Goal: Task Accomplishment & Management: Use online tool/utility

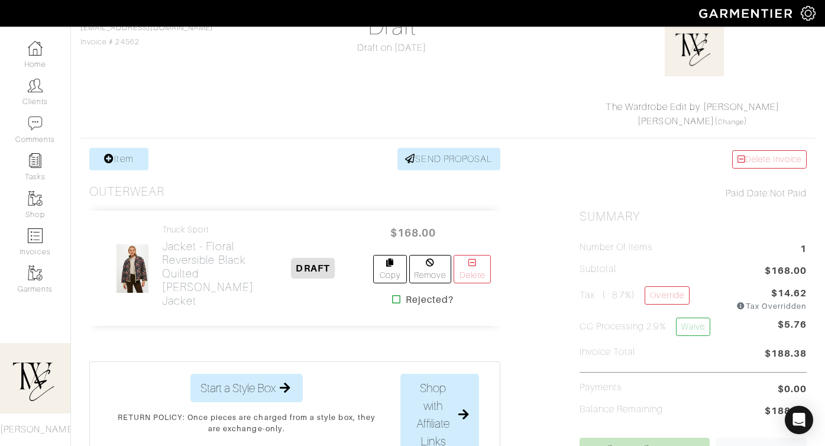
scroll to position [121, 0]
click at [167, 267] on h2 "Jacket - Floral Reversible Black Quilted [PERSON_NAME] Jacket" at bounding box center [208, 274] width 92 height 68
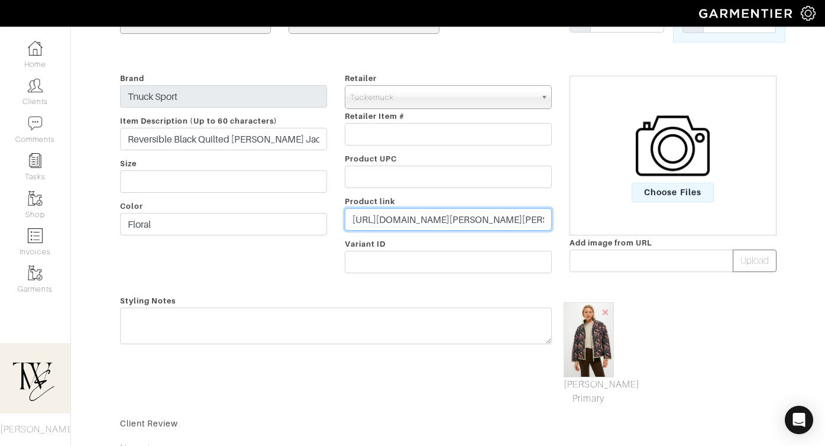
click at [472, 215] on input "[URL][DOMAIN_NAME][PERSON_NAME][PERSON_NAME] [PERSON_NAME]=Quick Link&utm_refer…" at bounding box center [448, 219] width 207 height 22
click at [472, 215] on input "https://tnuck.com/products/reversible-black-quilted-mallory-jacket?utm_source=S…" at bounding box center [448, 219] width 207 height 22
paste input "go.shopmy.us/p-2529113"
type input "https://go.shopmy.us/p-25291135"
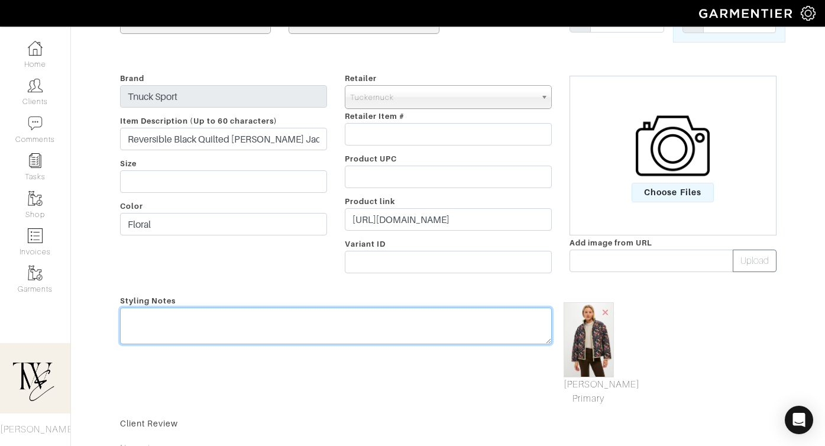
click at [437, 326] on textarea at bounding box center [336, 326] width 432 height 37
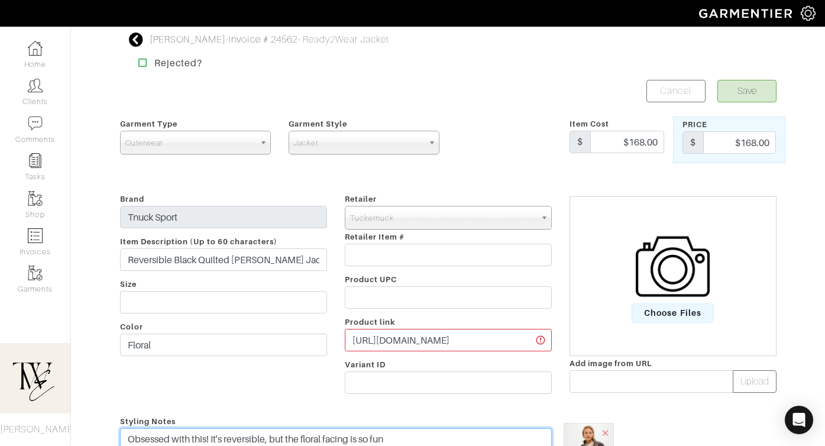
type textarea "Obsessed with this! It's reversible, but the floral facing is so fun"
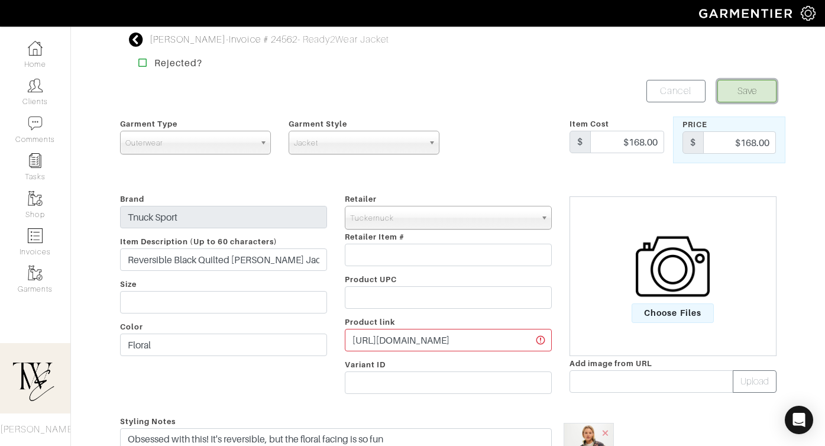
click at [744, 89] on button "Save" at bounding box center [747, 91] width 59 height 22
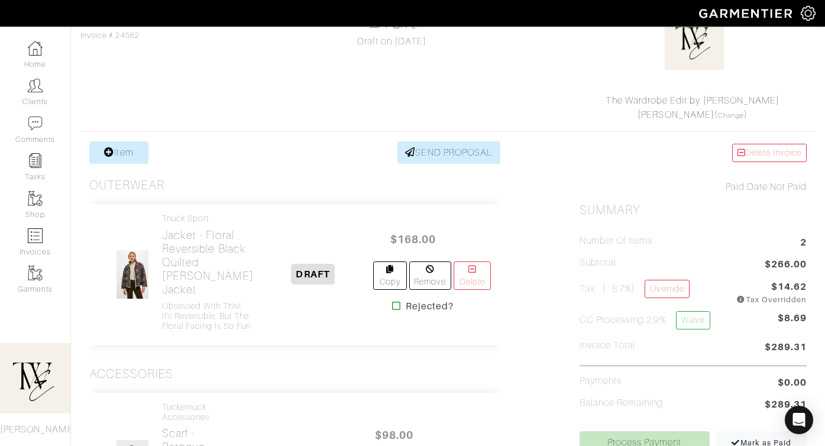
scroll to position [327, 0]
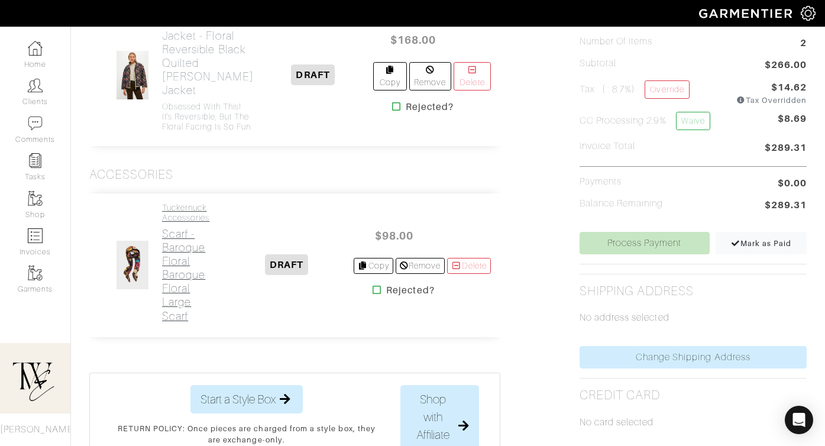
click at [177, 322] on h2 "Scarf - Baroque Floral Baroque Floral Large Scarf" at bounding box center [190, 274] width 57 height 95
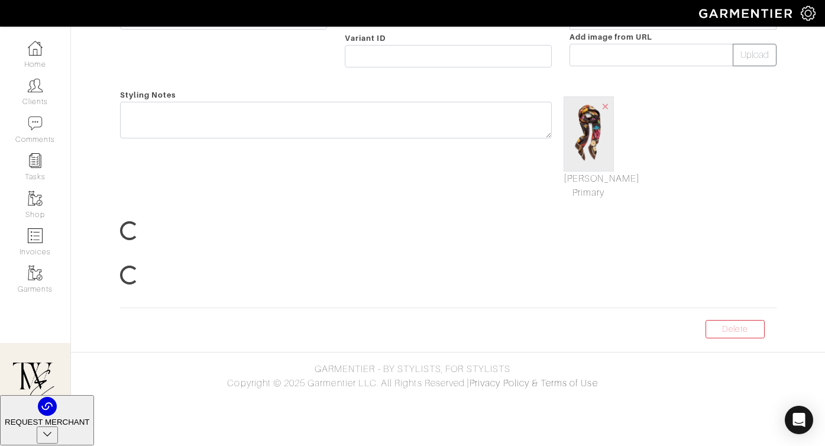
scroll to position [154, 0]
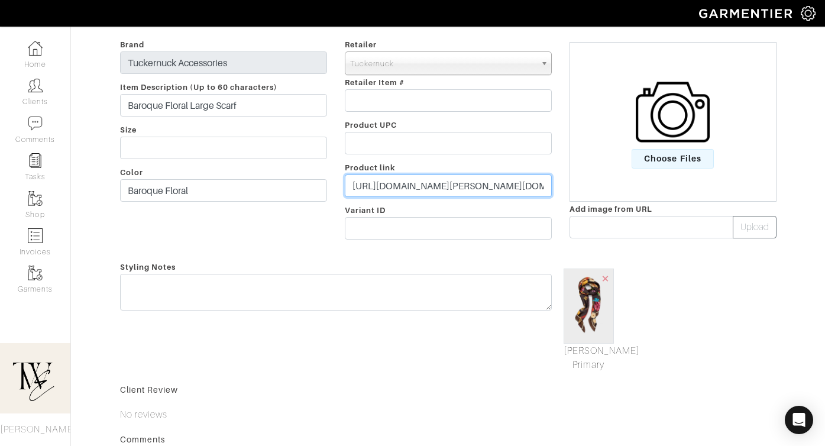
click at [430, 183] on input "https://tnuck.com/products/baroque-floral-large-scarf?variant=47442071224542&ut…" at bounding box center [448, 186] width 207 height 22
paste input "go.shopmy.us/p-25291199"
type input "https://go.shopmy.us/p-25291199"
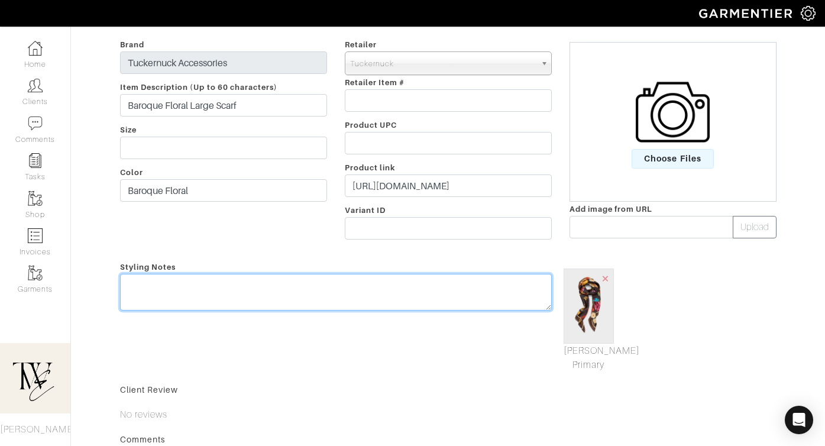
click at [377, 305] on textarea at bounding box center [336, 292] width 432 height 37
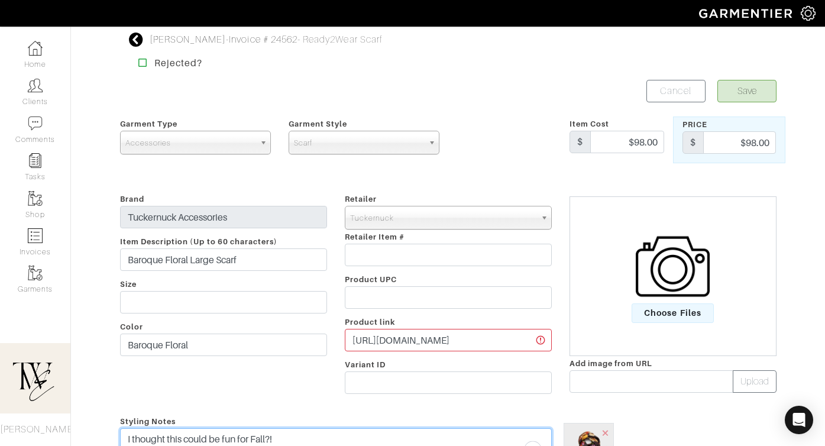
type textarea "I thought this could be fun for Fall?!"
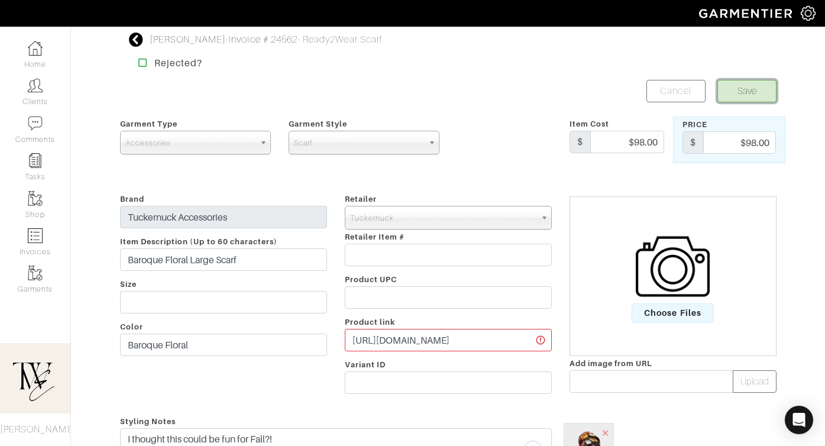
click at [731, 96] on button "Save" at bounding box center [747, 91] width 59 height 22
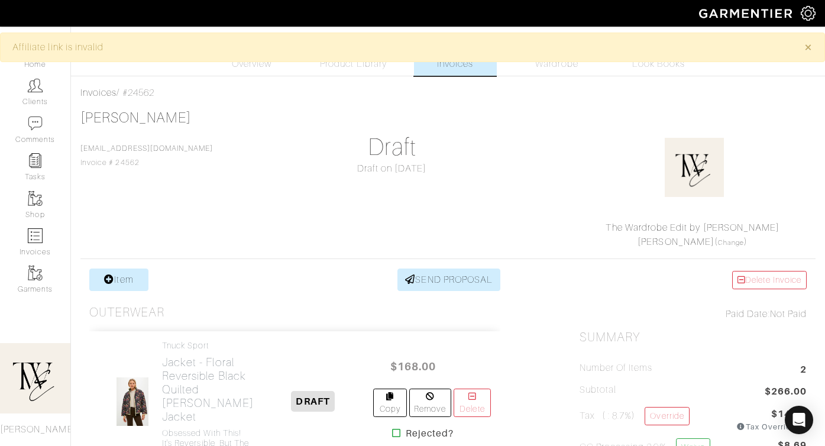
click at [461, 70] on span "Invoices" at bounding box center [455, 64] width 36 height 14
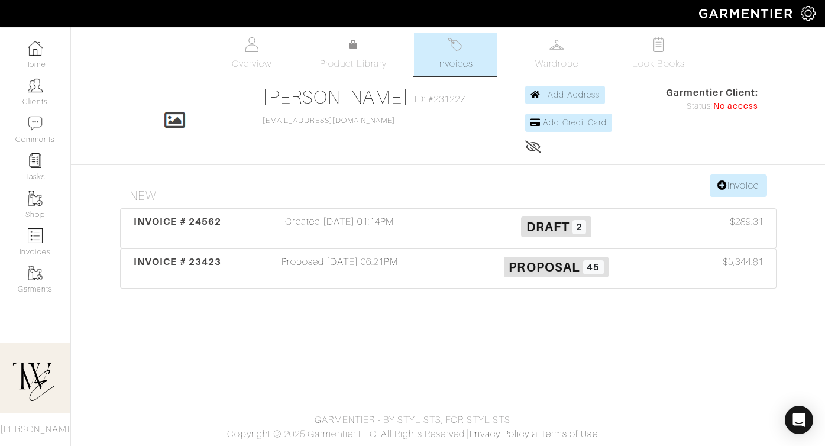
click at [199, 266] on span "INVOICE # 23423" at bounding box center [178, 261] width 88 height 11
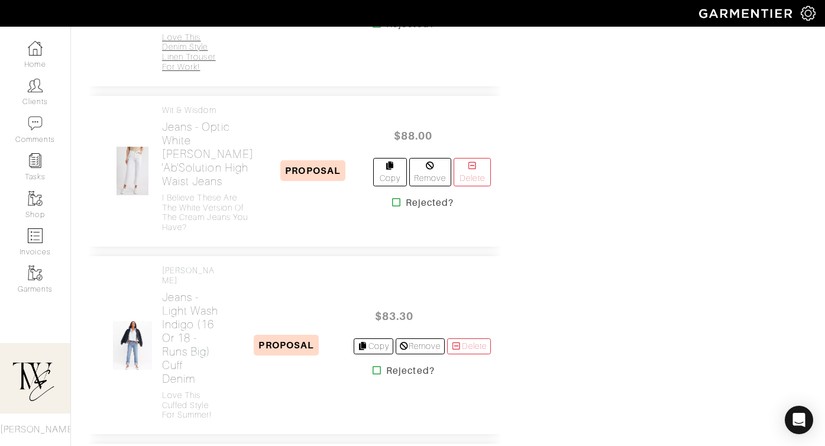
scroll to position [2753, 0]
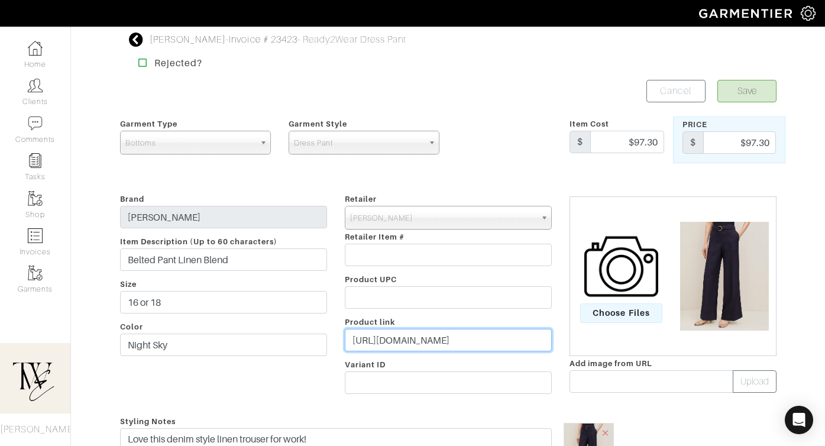
click at [402, 340] on input "https://rstyle.me/+cPS3KIURB0PQ364SrxG3ZA" at bounding box center [448, 340] width 207 height 22
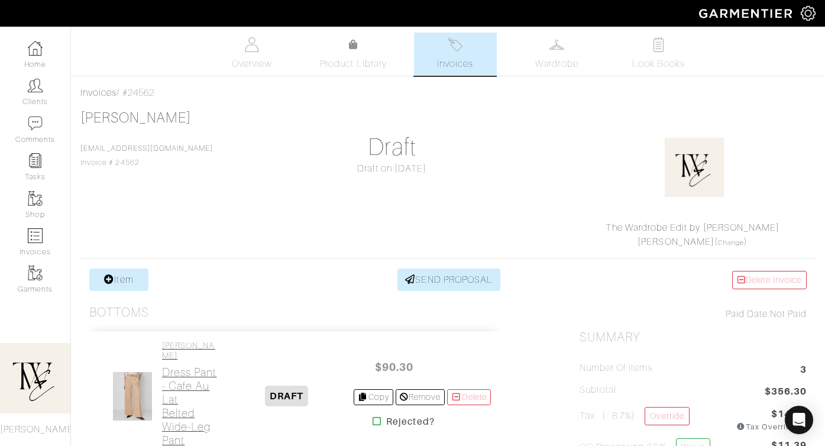
click at [179, 366] on h2 "Dress Pant - Cafe Au Lat Belted Wide-Leg Pant" at bounding box center [190, 407] width 57 height 82
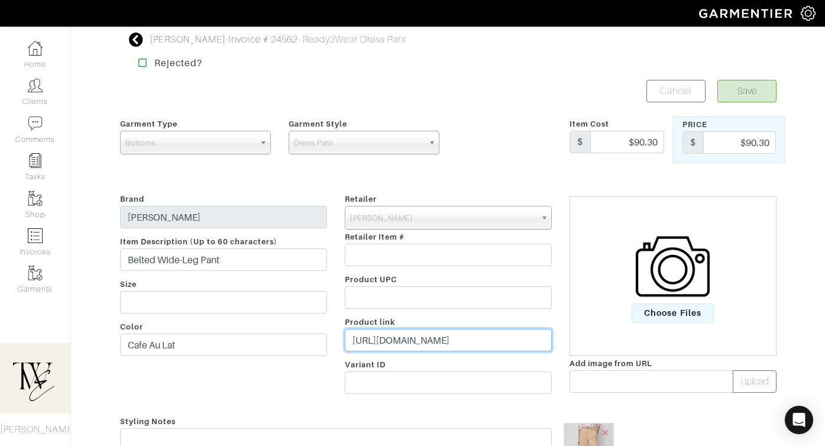
click at [454, 347] on input "https://www.anntaylor.com/clothing/pants/cata000014/belted-wide-leg-pant/845904…" at bounding box center [448, 340] width 207 height 22
paste input "go.shopmy.us/p-25291343"
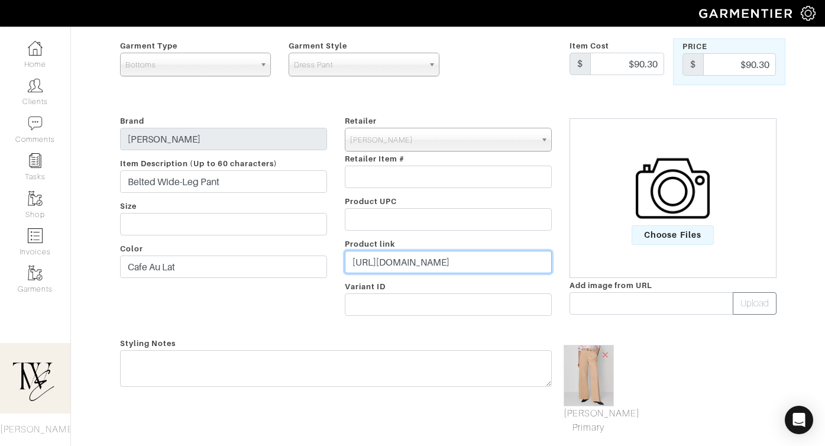
type input "https://go.shopmy.us/p-25291343"
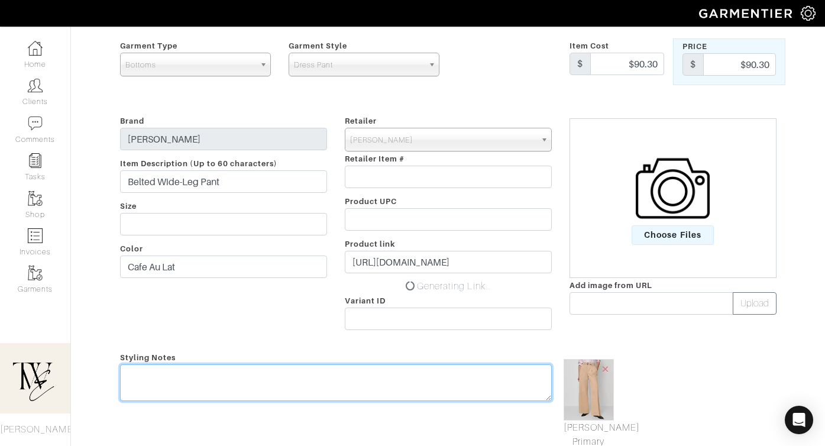
click at [447, 369] on textarea at bounding box center [336, 382] width 432 height 37
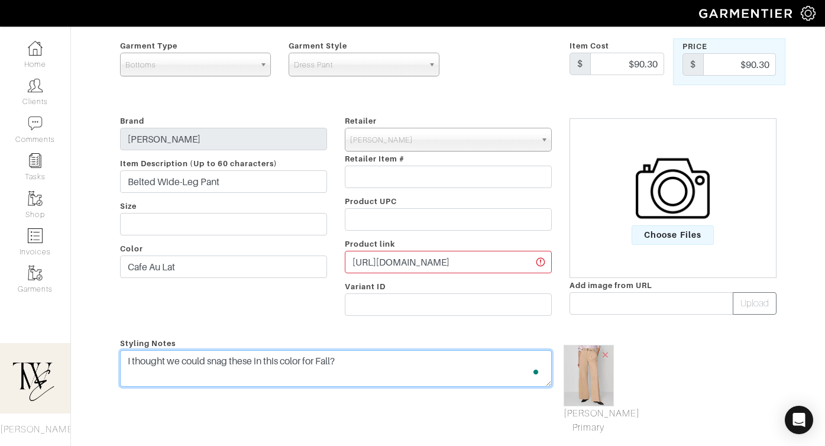
scroll to position [0, 0]
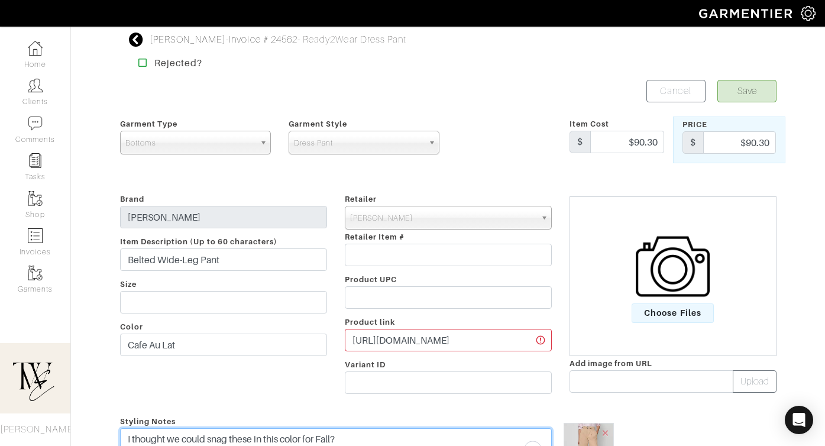
type textarea "I thought we could snag these in this color for Fall?"
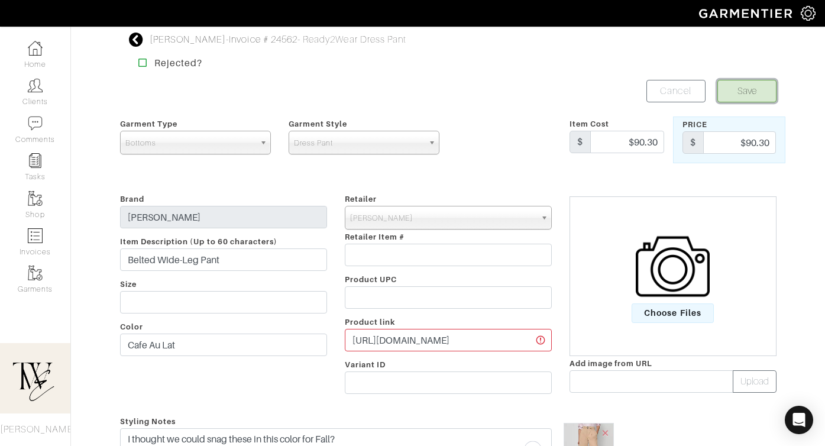
click at [748, 97] on button "Save" at bounding box center [747, 91] width 59 height 22
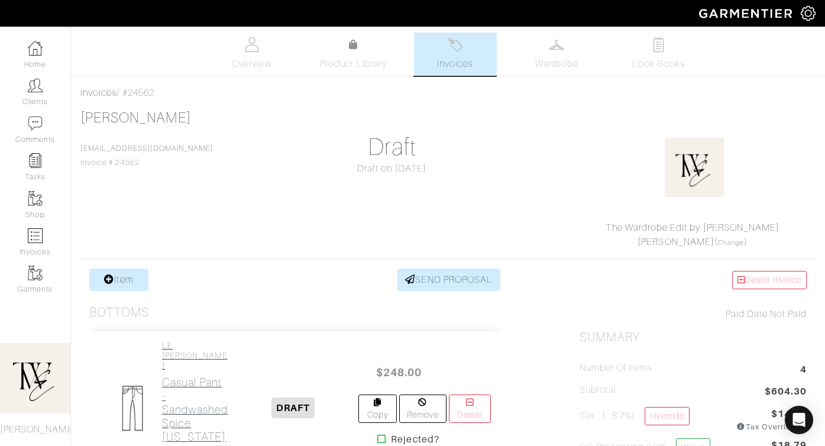
click at [201, 376] on h2 "Casual Pant - Sandwashed Spice [US_STATE] Wide Leg Ankle" at bounding box center [195, 423] width 66 height 95
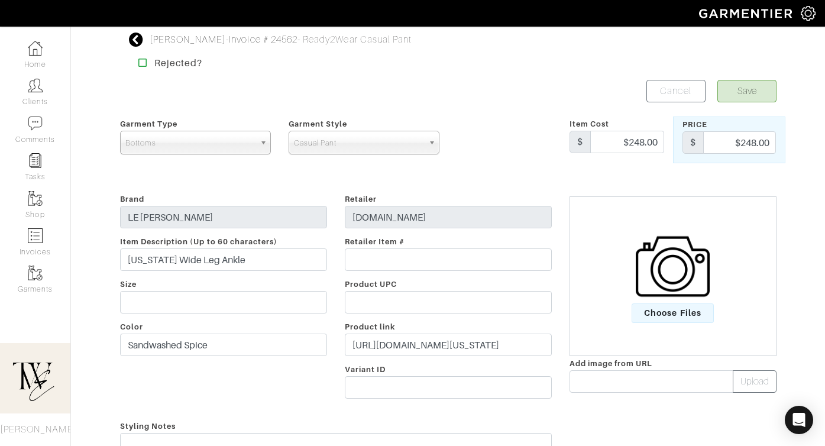
scroll to position [61, 0]
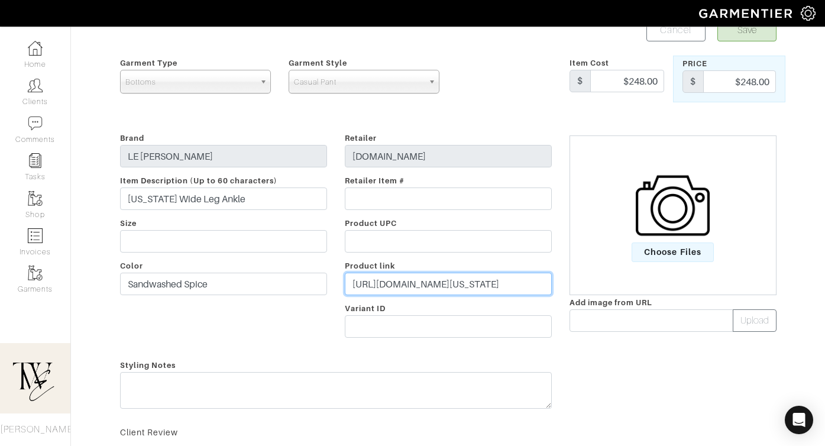
click at [436, 288] on input "https://lejean.com/products/virginia-wideleg-ankle-3?variant=45639384072370&cou…" at bounding box center [448, 284] width 207 height 22
click at [436, 289] on input "https://lejean.com/products/virginia-wideleg-ankle-3?variant=45639384072370&cou…" at bounding box center [448, 284] width 207 height 22
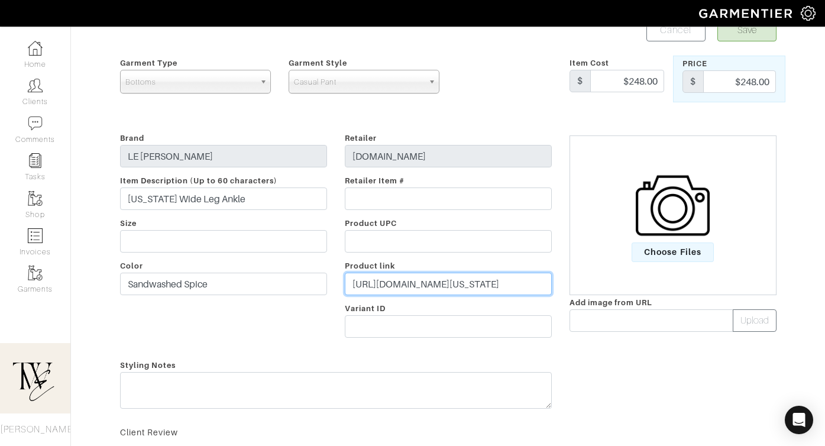
paste input "go.shopmy.us/p-25291447"
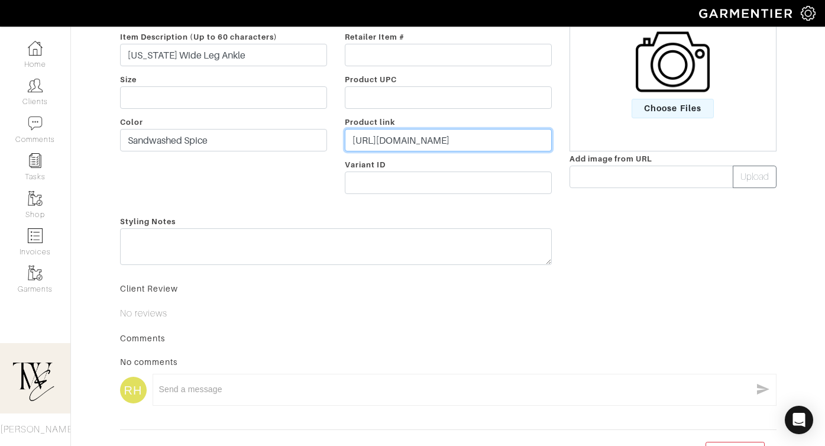
type input "https://go.shopmy.us/p-25291447"
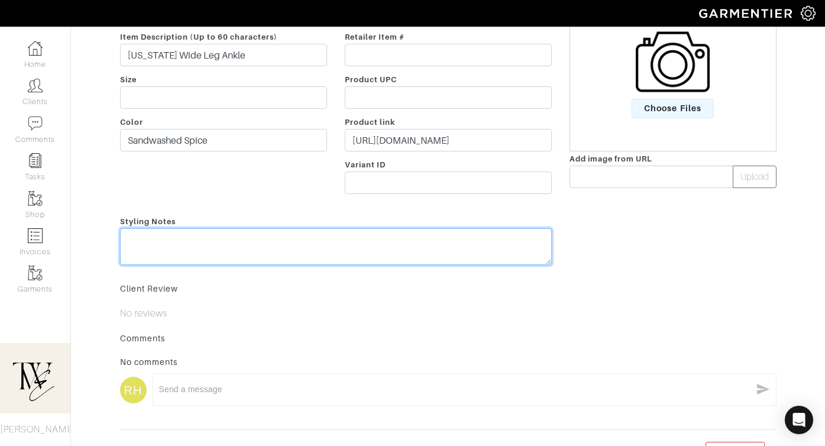
click at [410, 260] on textarea at bounding box center [336, 246] width 432 height 37
type textarea "These are so fun for Fall!"
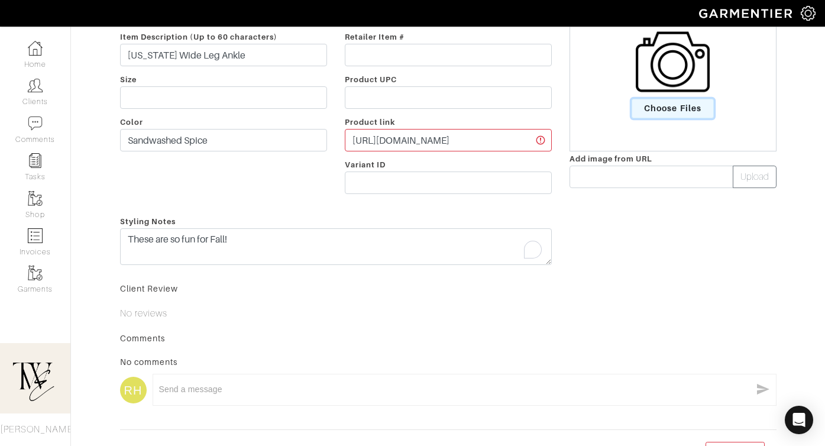
click at [679, 105] on span "Choose Files" at bounding box center [673, 109] width 82 height 20
click at [0, 0] on input "Choose Files" at bounding box center [0, 0] width 0 height 0
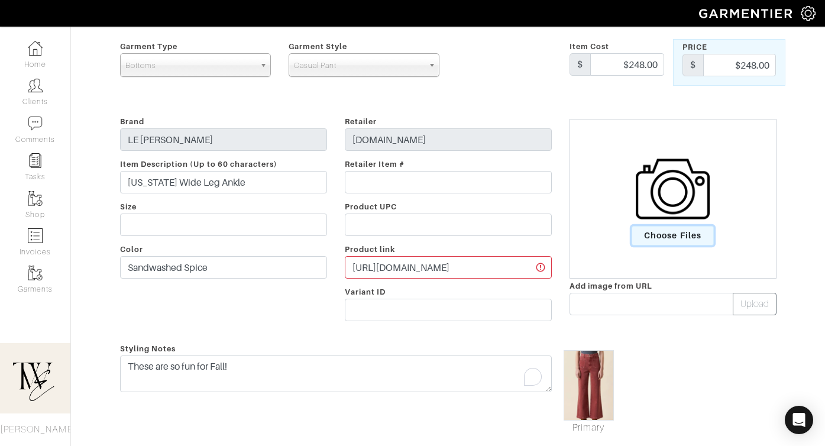
scroll to position [0, 0]
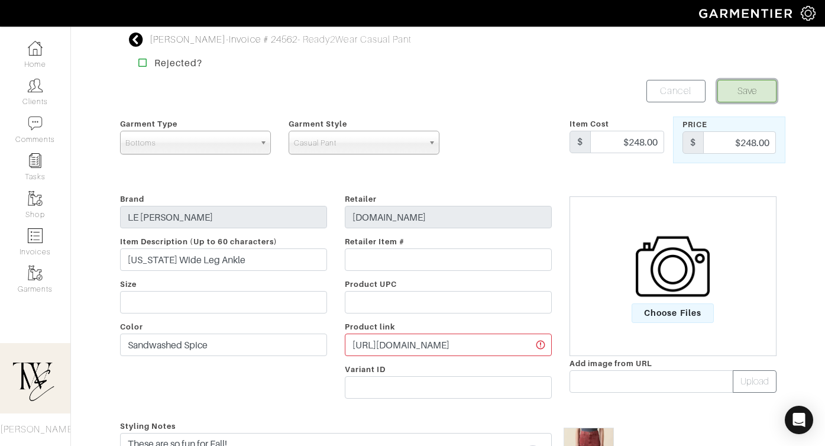
click at [724, 97] on button "Save" at bounding box center [747, 91] width 59 height 22
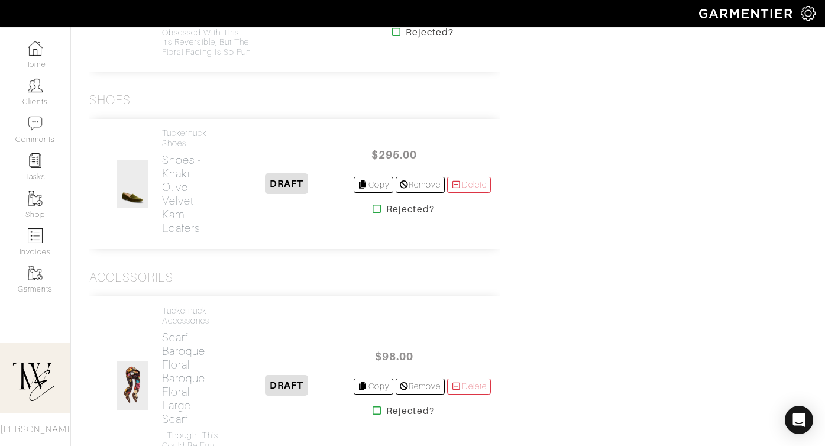
scroll to position [786, 0]
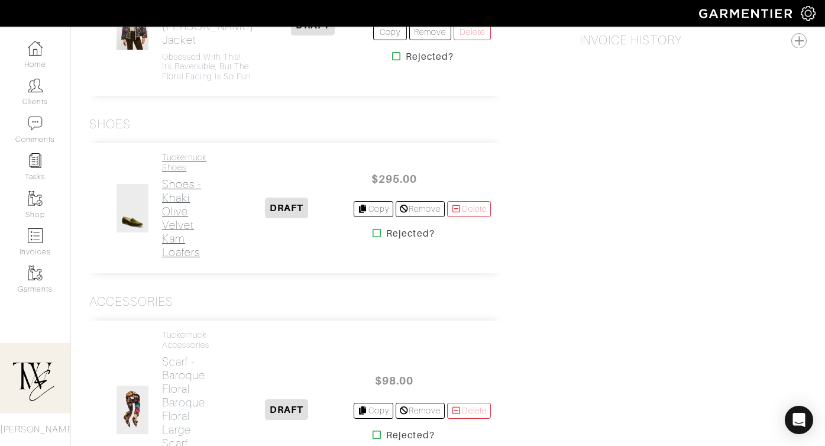
click at [198, 228] on h2 "Shoes - Khaki Olive Velvet Kam Loafers" at bounding box center [190, 218] width 57 height 82
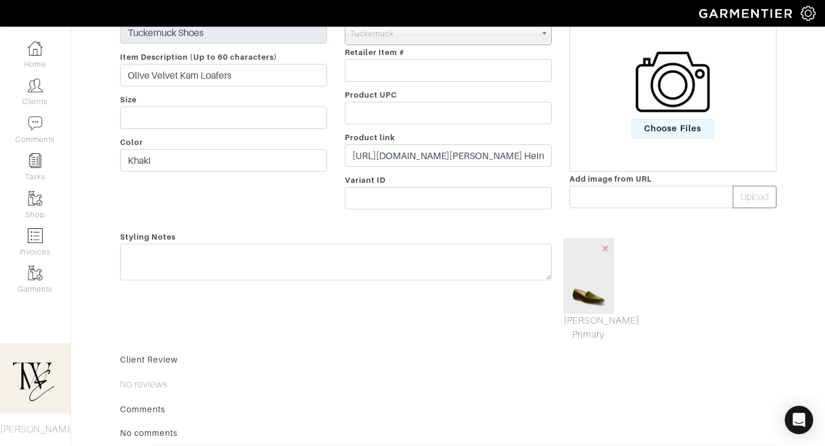
scroll to position [147, 0]
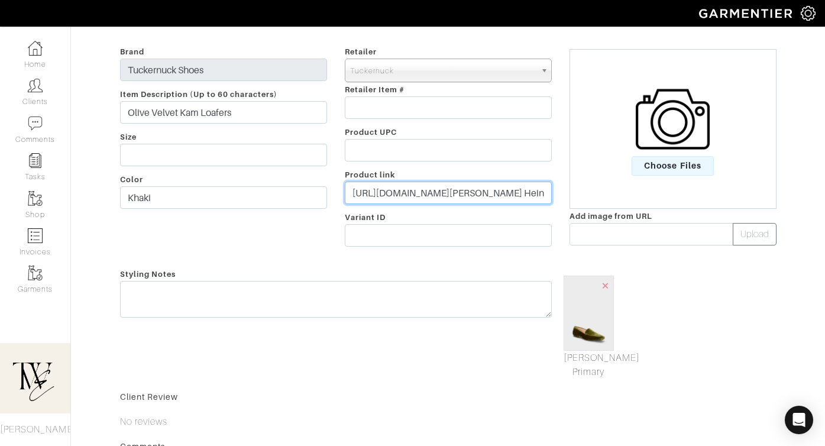
click at [384, 190] on input "https://tnuck.com/products/olive-velvet-kam-loafers?utm_source=ShopMy&utm_mediu…" at bounding box center [448, 193] width 207 height 22
paste input "go.shopmy.us/p-25291518"
type input "[URL][DOMAIN_NAME]"
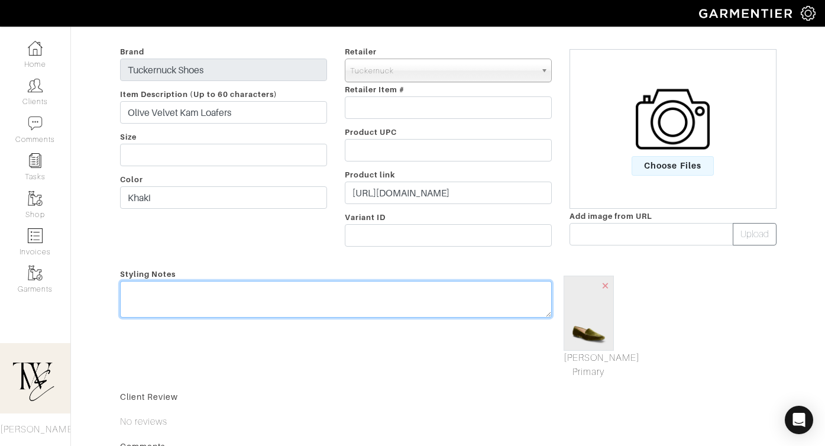
click at [347, 306] on textarea at bounding box center [336, 299] width 432 height 37
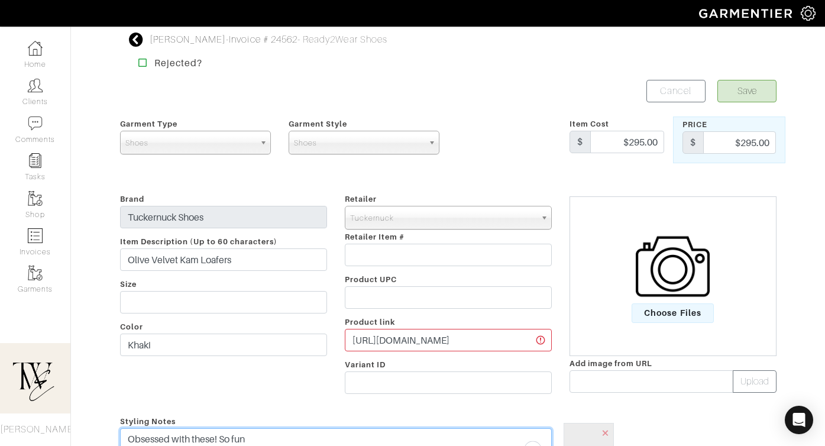
type textarea "Obsessed with these! So fun"
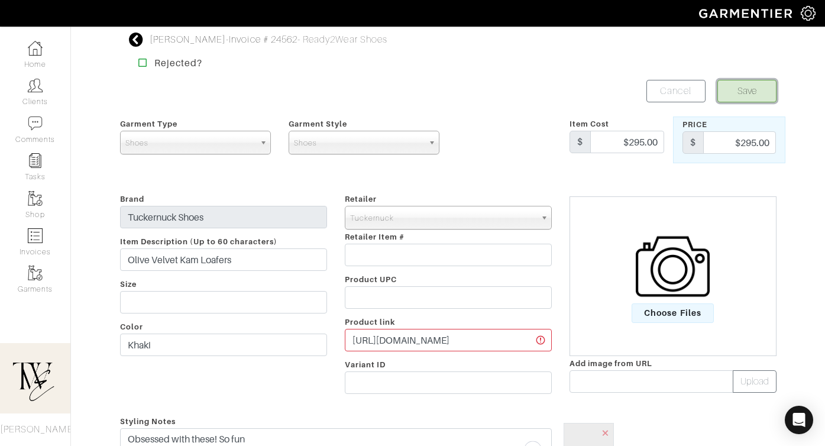
click at [738, 95] on button "Save" at bounding box center [747, 91] width 59 height 22
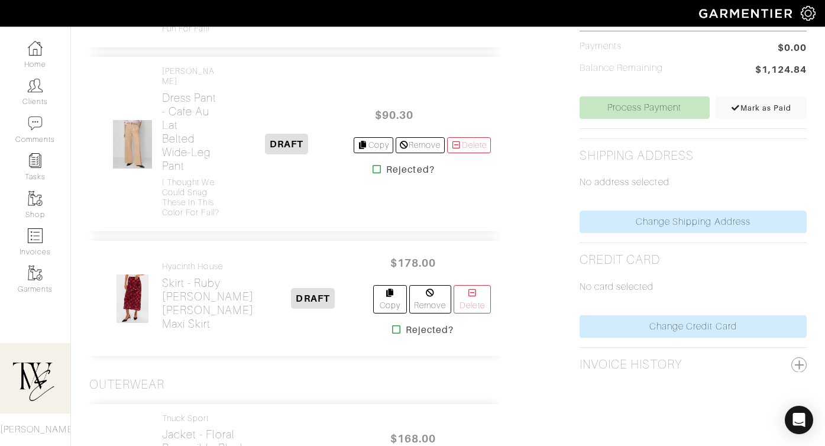
scroll to position [608, 0]
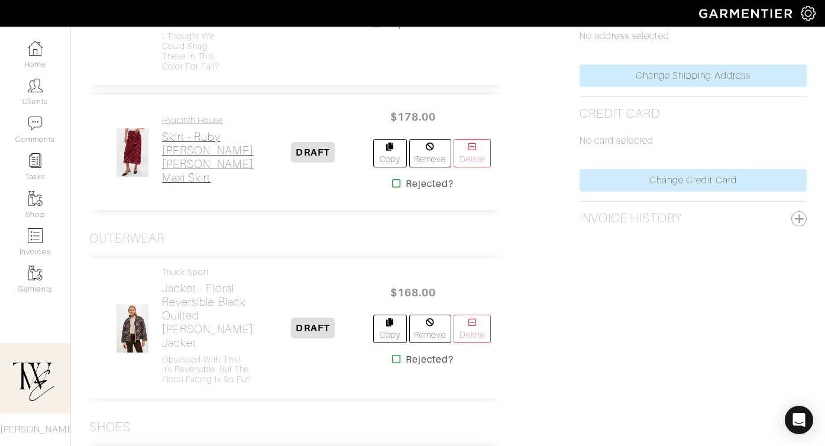
click at [202, 163] on h2 "Skirt - [PERSON_NAME] [PERSON_NAME] Maxi Skirt" at bounding box center [208, 157] width 92 height 54
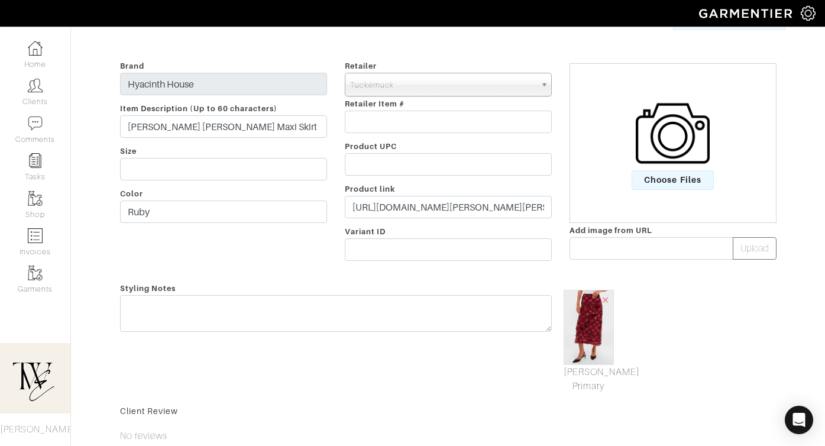
scroll to position [140, 0]
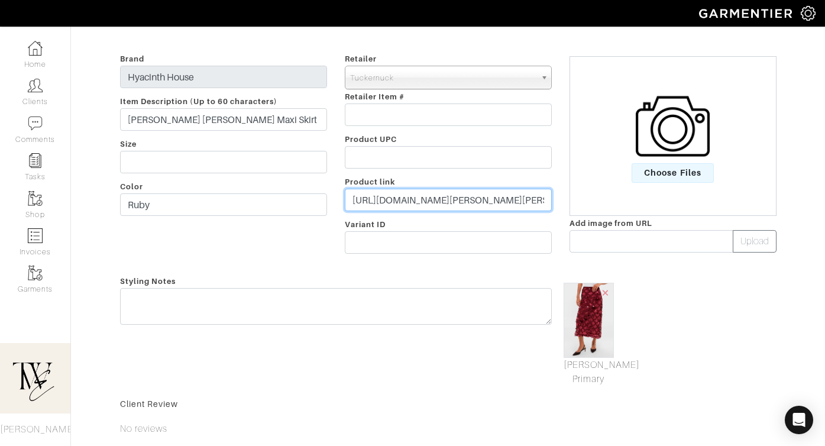
click at [405, 196] on input "[URL][DOMAIN_NAME][PERSON_NAME][PERSON_NAME] Heinrichs&utm_content=Quick Link&u…" at bounding box center [448, 200] width 207 height 22
paste input "[DOMAIN_NAME][URL]"
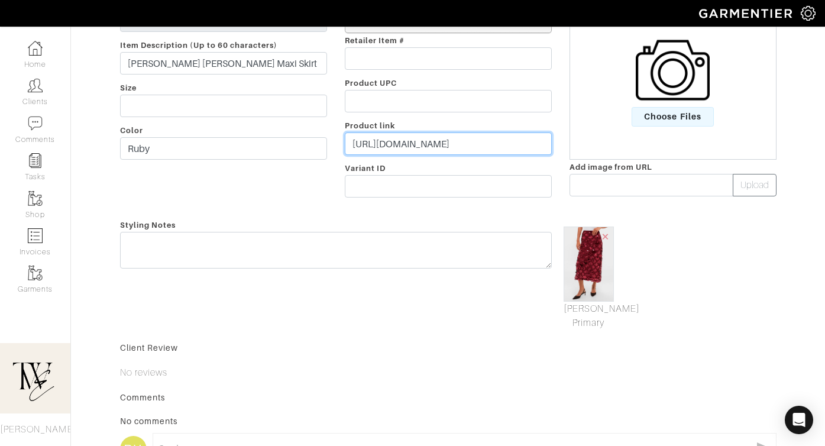
scroll to position [257, 0]
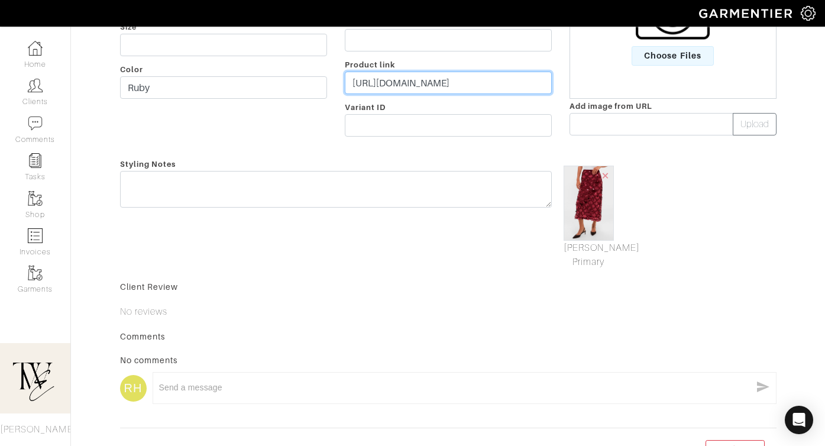
type input "[URL][DOMAIN_NAME]"
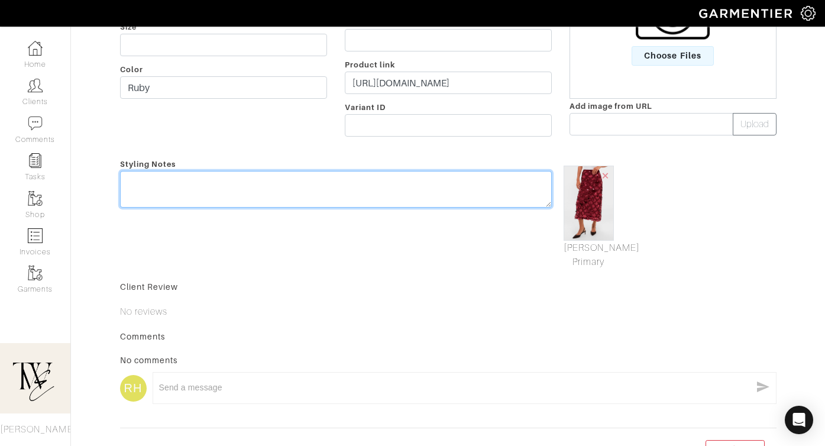
click at [397, 204] on textarea at bounding box center [336, 189] width 432 height 37
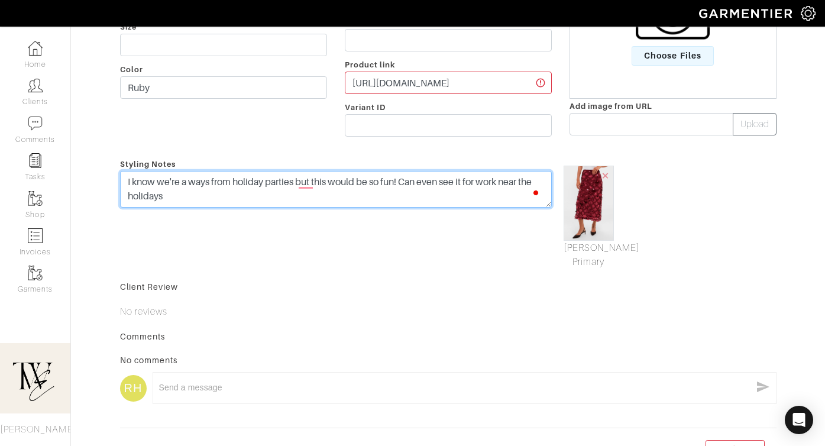
scroll to position [0, 0]
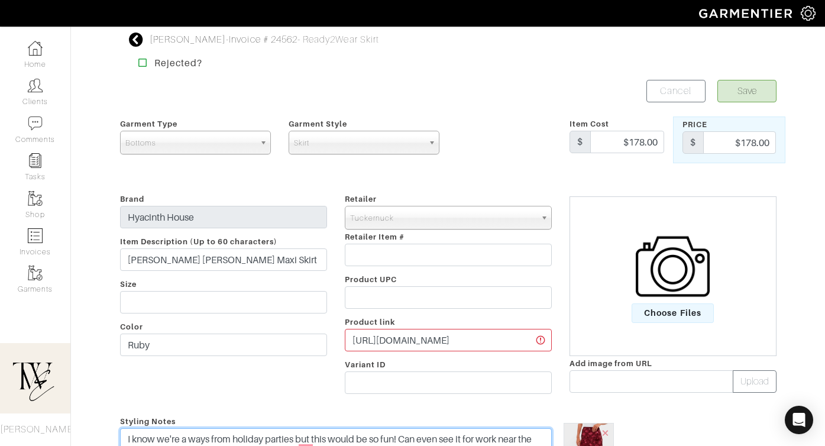
type textarea "I know we're a ways from holiday parties but this would be so fun! Can even see…"
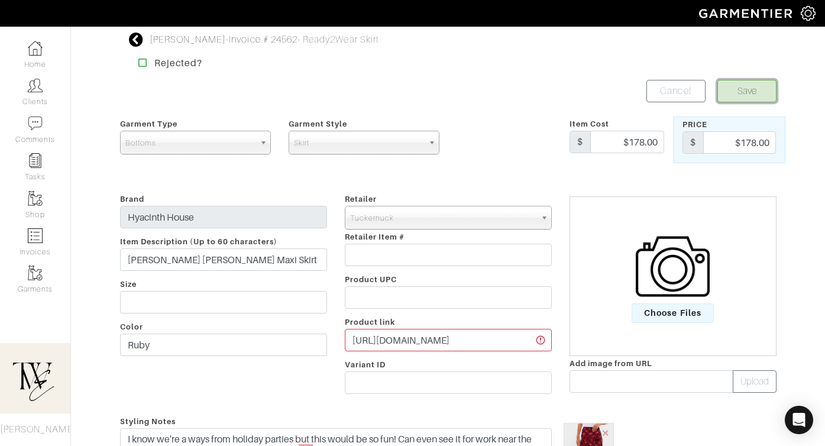
click at [732, 102] on button "Save" at bounding box center [747, 91] width 59 height 22
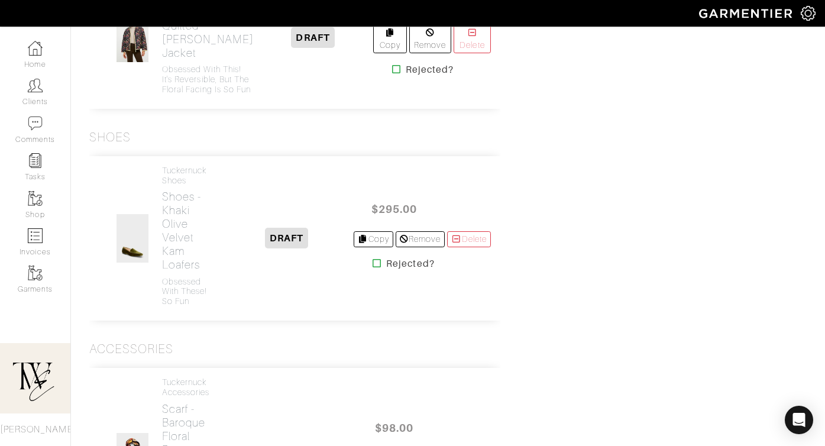
scroll to position [867, 0]
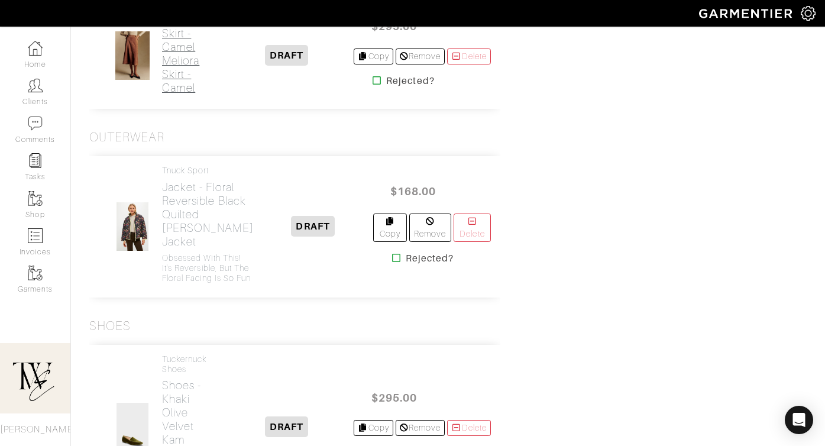
click at [180, 95] on h2 "Skirt - Camel Meliora Skirt - Camel" at bounding box center [190, 61] width 57 height 68
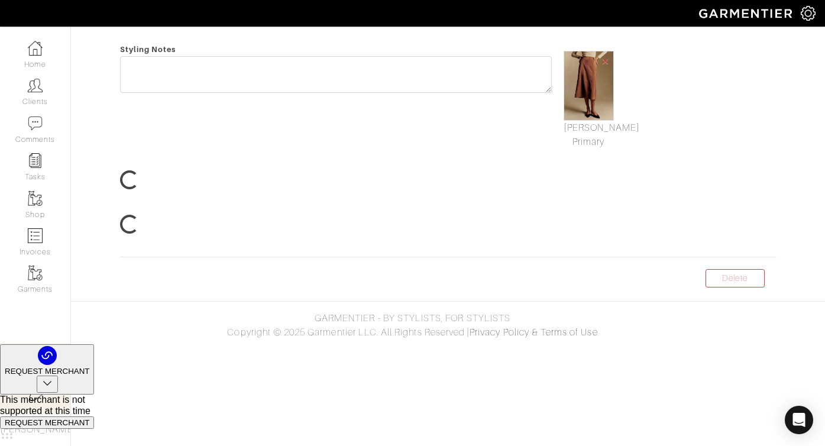
scroll to position [12, 0]
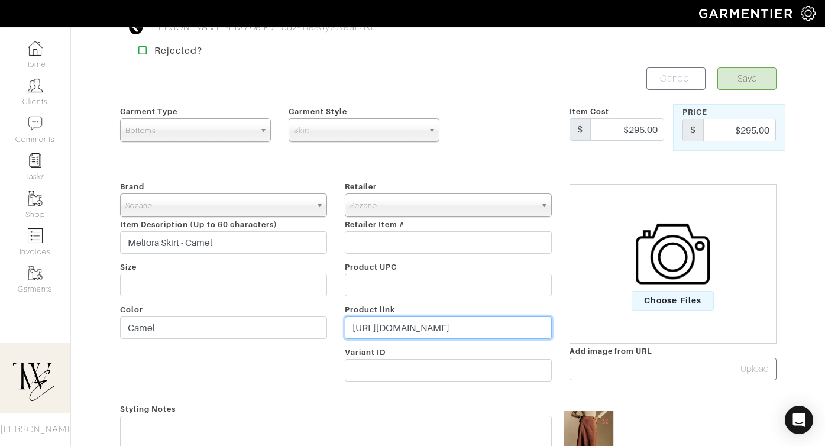
click at [432, 318] on input "https://www.sezane.com/us-en/product/meliora-skirt/camel?sv_campaign_id=740219&…" at bounding box center [448, 327] width 207 height 22
paste input "go.shopmy.us/p-25291707"
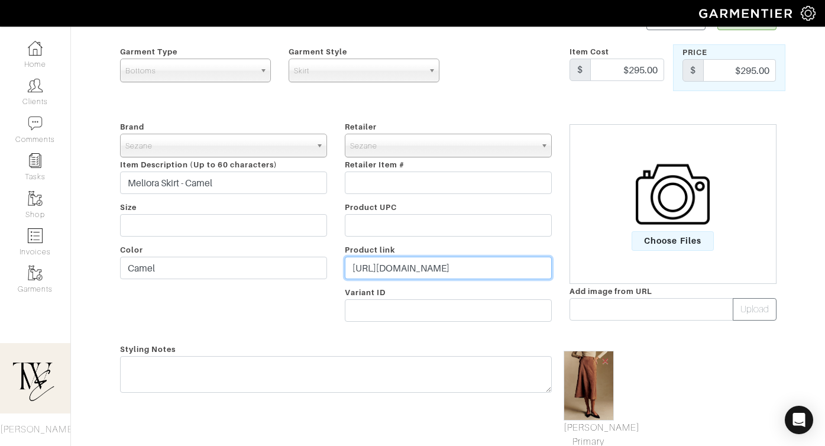
scroll to position [159, 0]
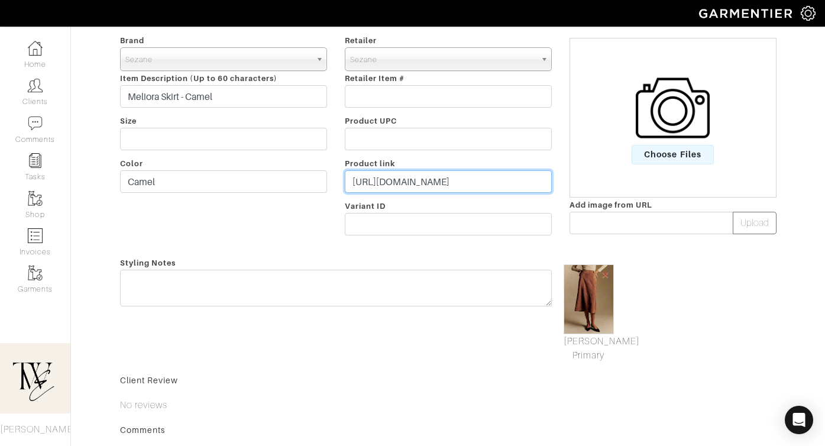
type input "https://go.shopmy.us/p-25291707"
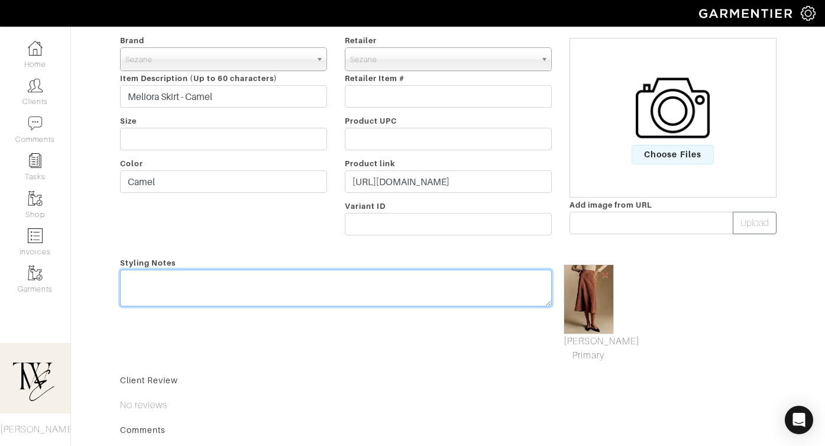
click at [416, 291] on textarea at bounding box center [336, 288] width 432 height 37
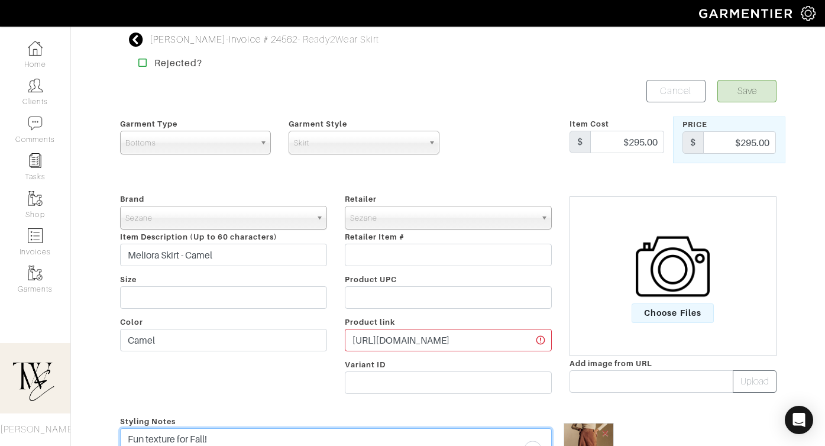
type textarea "Fun texture for Fall!"
click at [766, 106] on form "Save Cancel Garment Type Tops Bottoms Dresses Jumpsuits Suiting Outerwear Shoes…" at bounding box center [448, 392] width 657 height 624
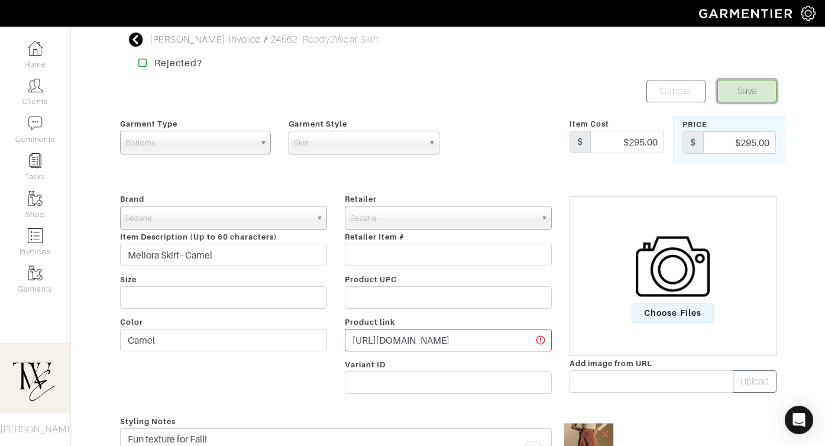
click at [761, 95] on button "Save" at bounding box center [747, 91] width 59 height 22
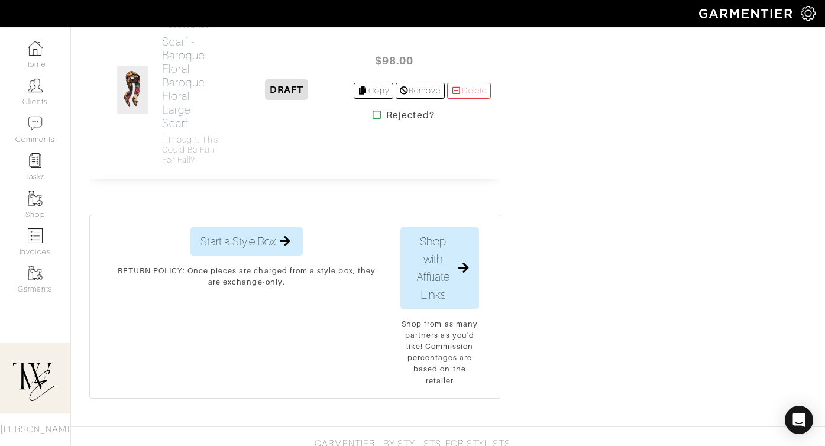
scroll to position [1465, 0]
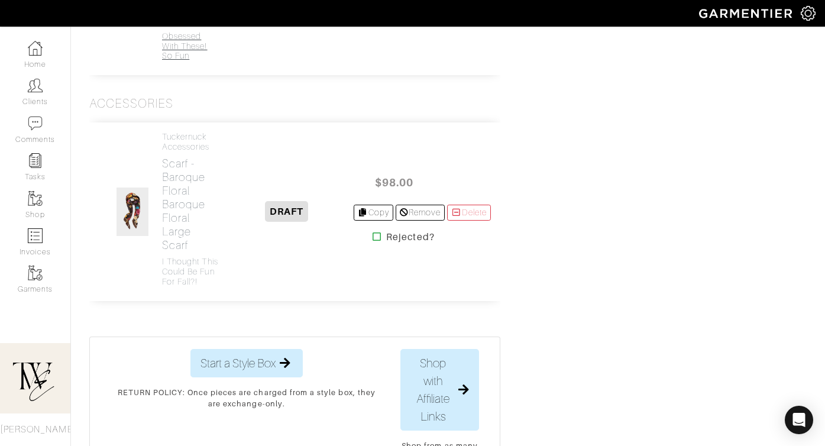
click at [175, 61] on h4 "Obsessed with these! So fun" at bounding box center [190, 46] width 57 height 30
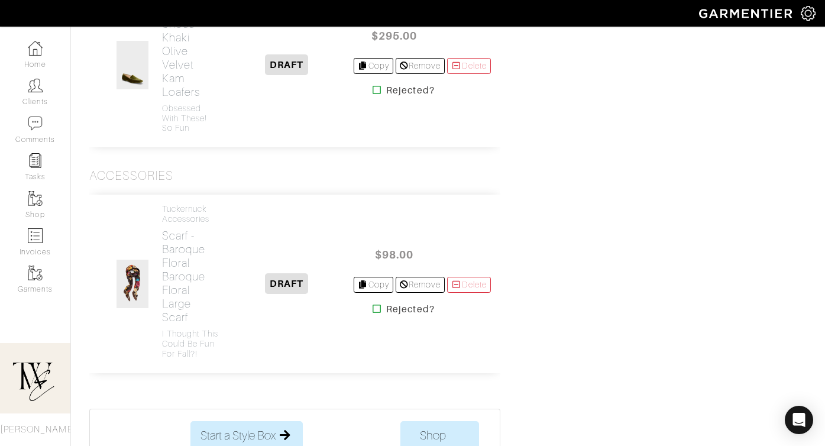
scroll to position [1129, 0]
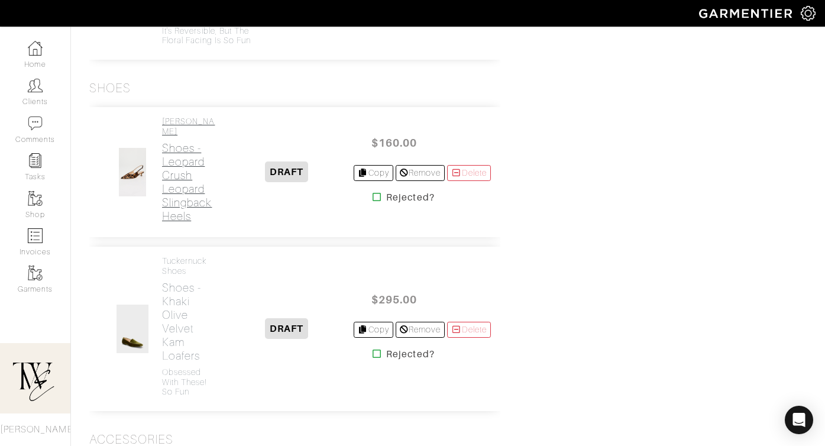
click at [183, 223] on h2 "Shoes - Leopard Crush Leopard Slingback Heels" at bounding box center [190, 182] width 57 height 82
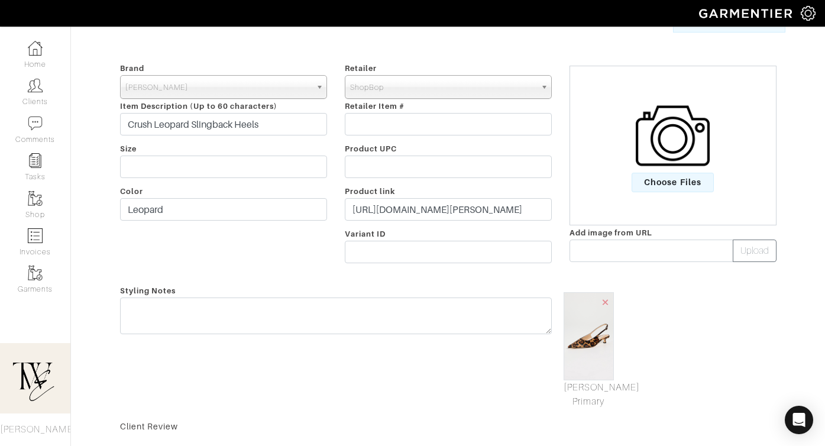
scroll to position [147, 0]
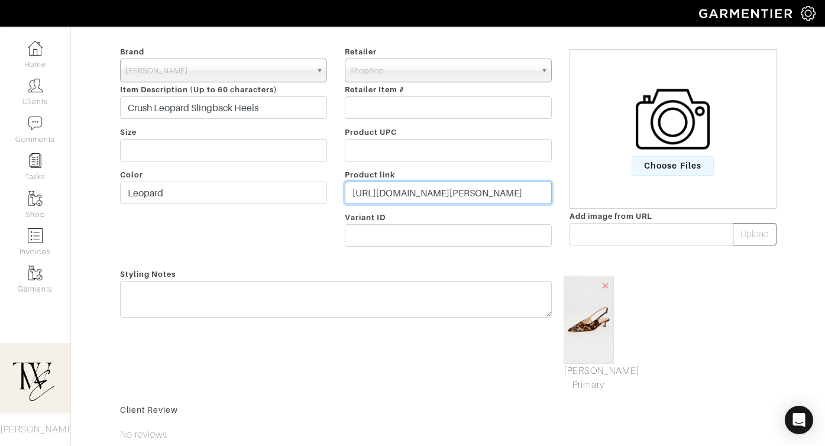
click at [392, 189] on input "[URL][DOMAIN_NAME][PERSON_NAME]" at bounding box center [448, 193] width 207 height 22
paste input "[DOMAIN_NAME][URL]"
type input "[URL][DOMAIN_NAME]"
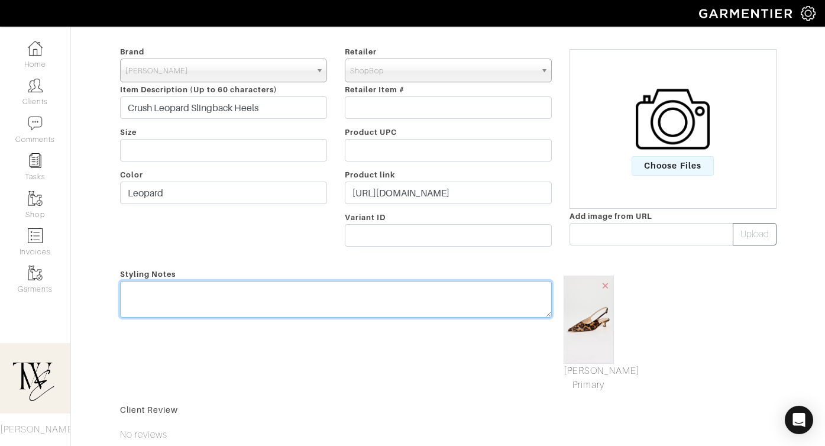
click at [298, 304] on textarea at bounding box center [336, 299] width 432 height 37
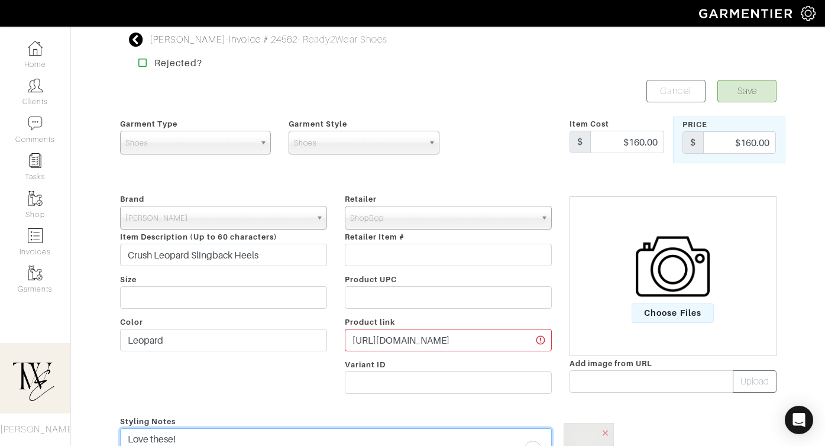
type textarea "Love these!"
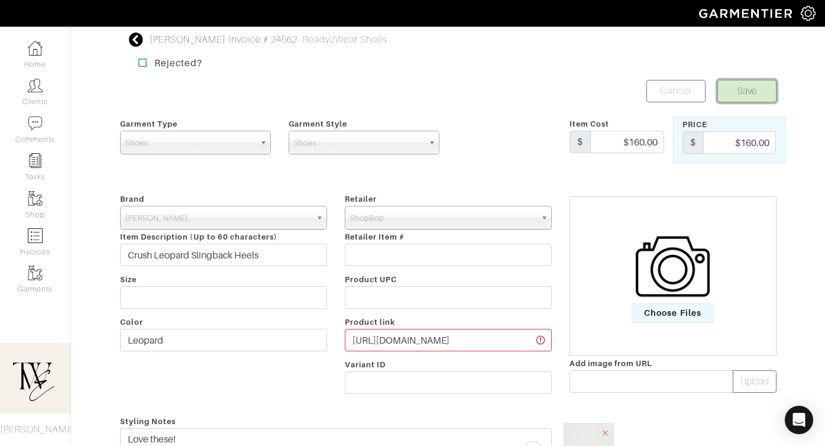
click at [755, 83] on button "Save" at bounding box center [747, 91] width 59 height 22
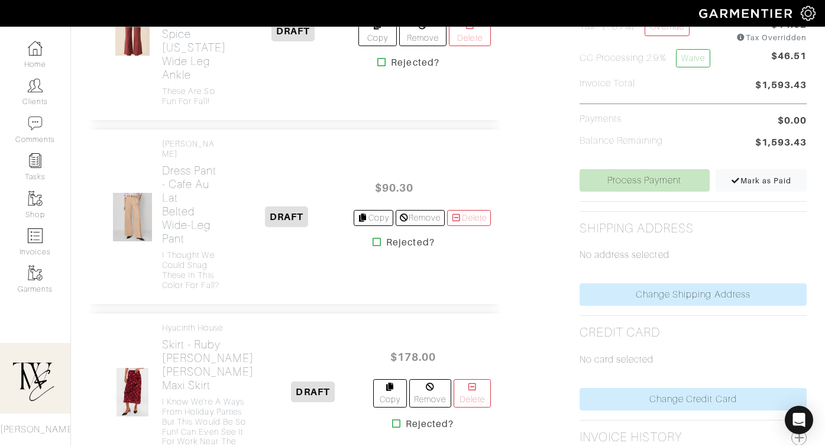
scroll to position [800, 0]
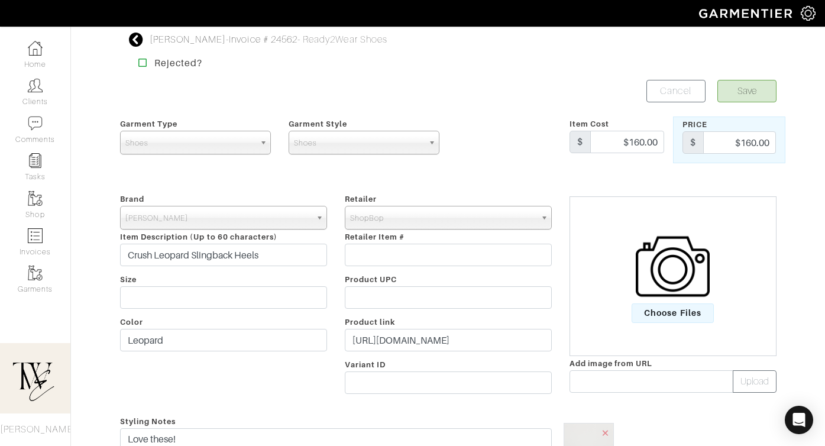
scroll to position [340, 0]
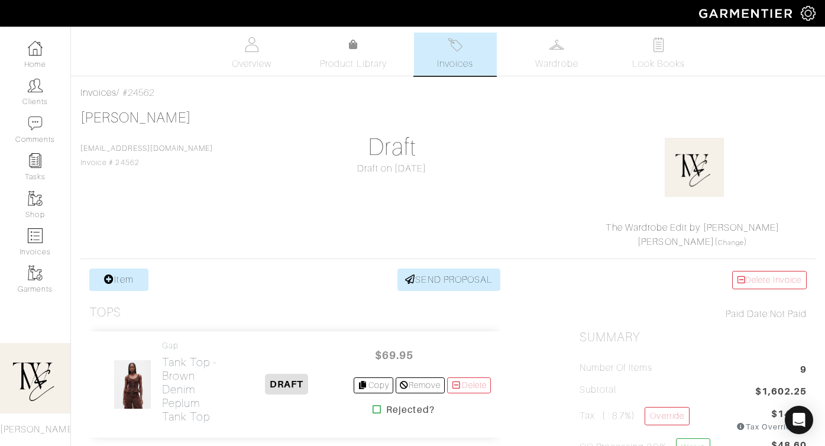
scroll to position [247, 0]
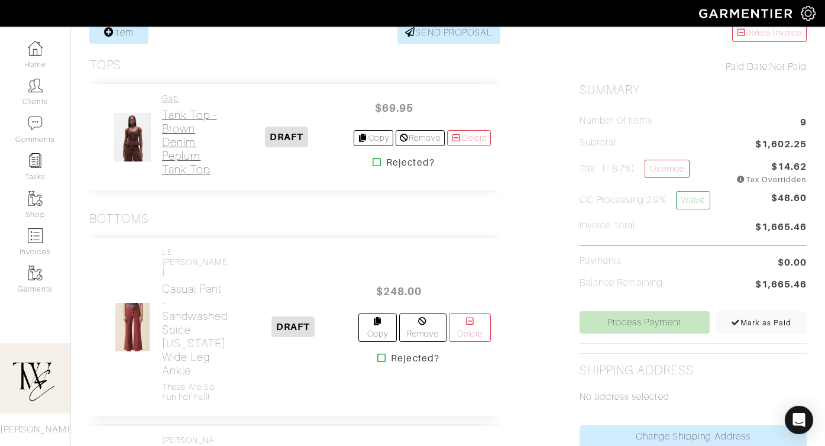
click at [184, 159] on h2 "Tank Top - Brown Denim Peplum Tank Top" at bounding box center [190, 142] width 57 height 68
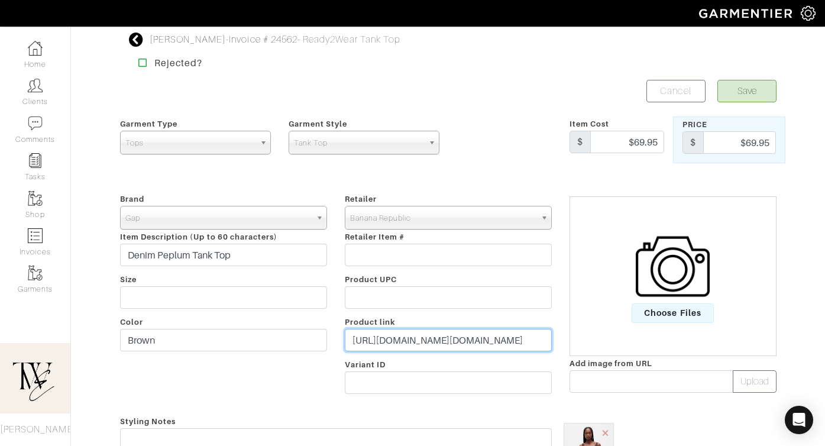
click at [406, 347] on input "https://www.gap.com/browse/product.do?pid=810919002&vid=1&irgwc=1&ap=6&clickid=…" at bounding box center [448, 340] width 207 height 22
paste input "go.shopmy.us/p-25292461"
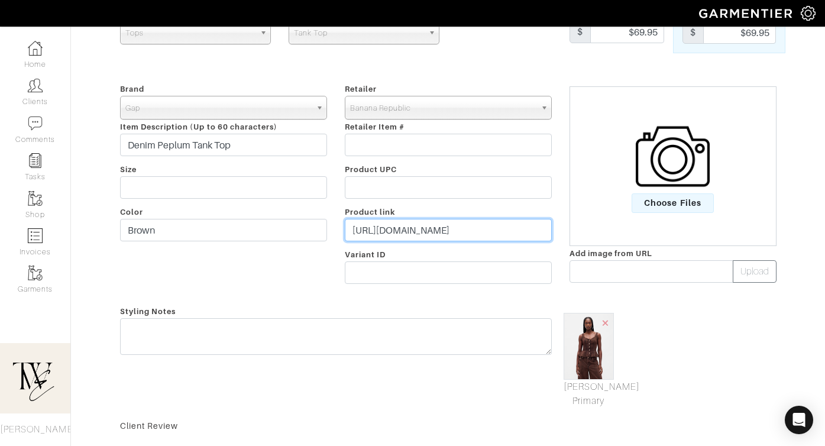
type input "https://go.shopmy.us/p-25292461"
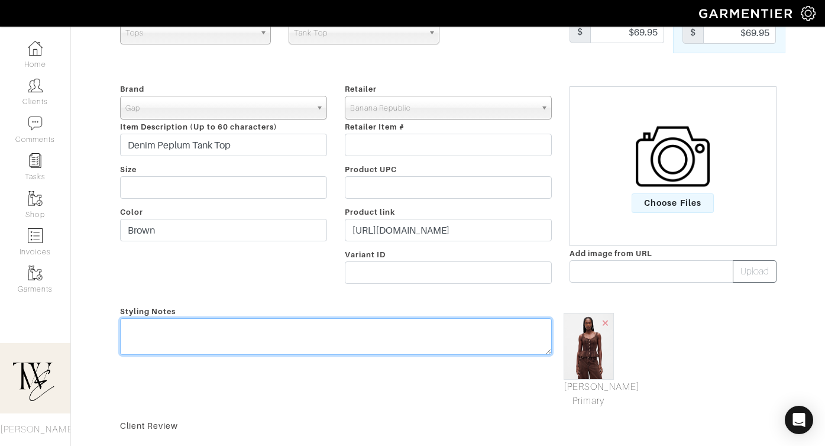
click at [400, 341] on textarea at bounding box center [336, 336] width 432 height 37
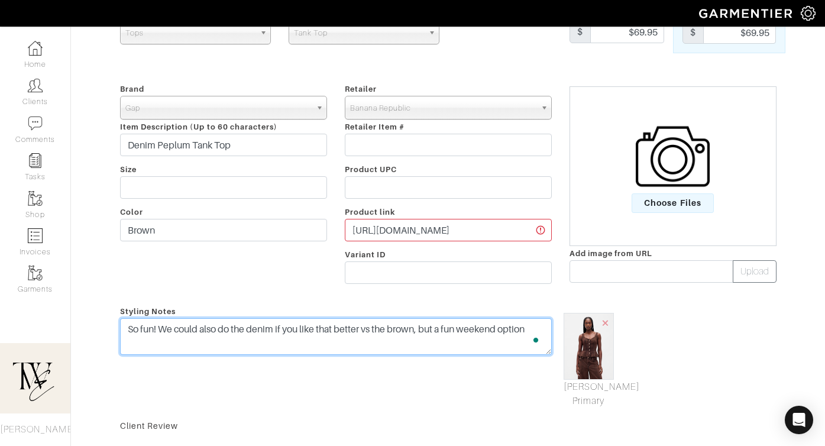
scroll to position [0, 0]
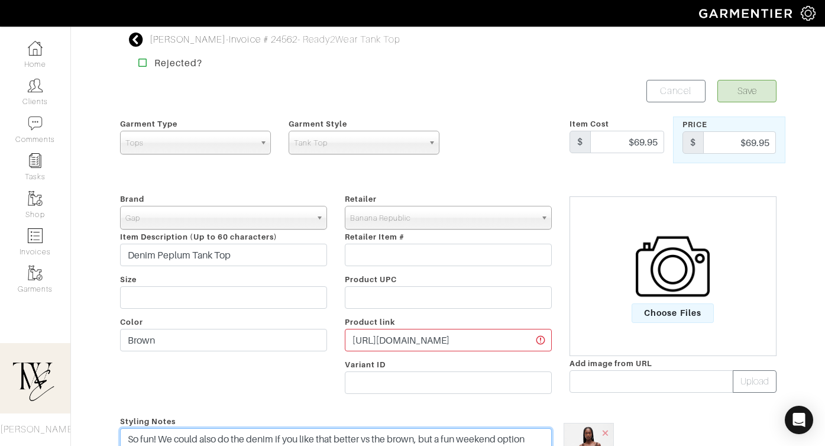
type textarea "So fun! We could also do the denim if you like that better vs the brown, but a …"
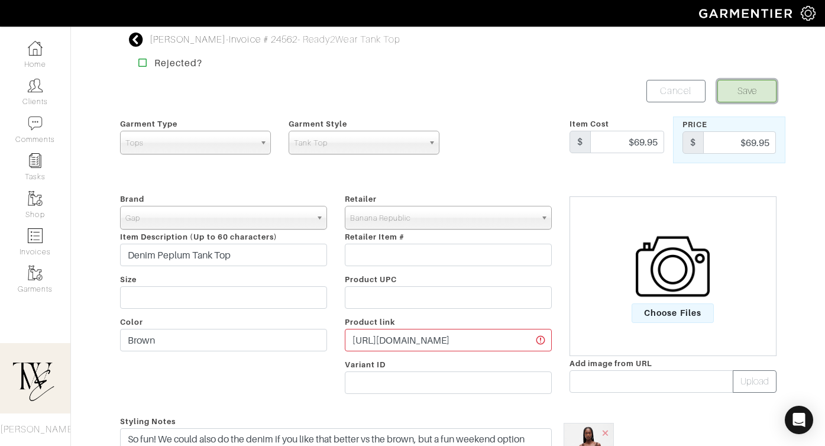
click at [741, 92] on button "Save" at bounding box center [747, 91] width 59 height 22
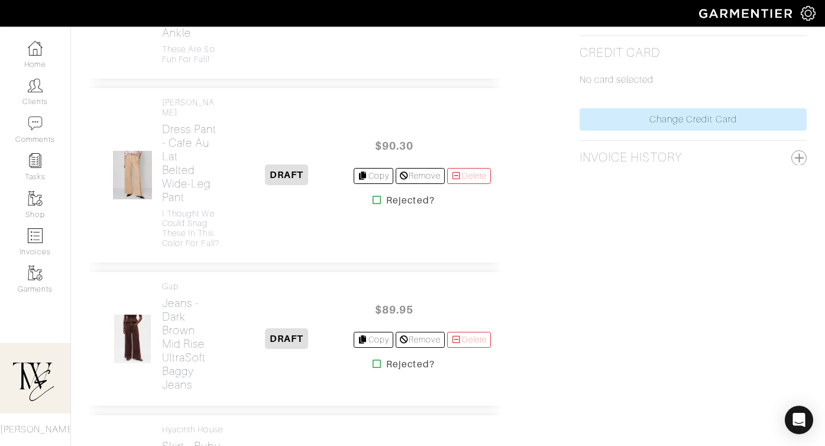
scroll to position [773, 0]
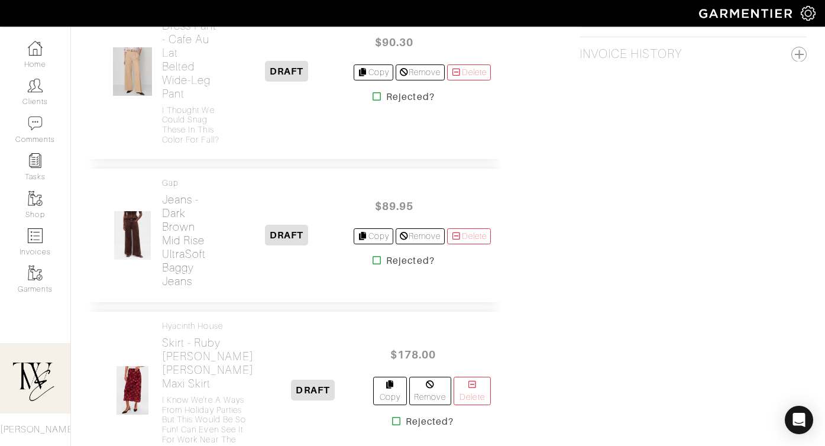
click at [207, 247] on h2 "Jeans - Dark Brown Mid Rise UltraSoft Baggy Jeans" at bounding box center [190, 240] width 57 height 95
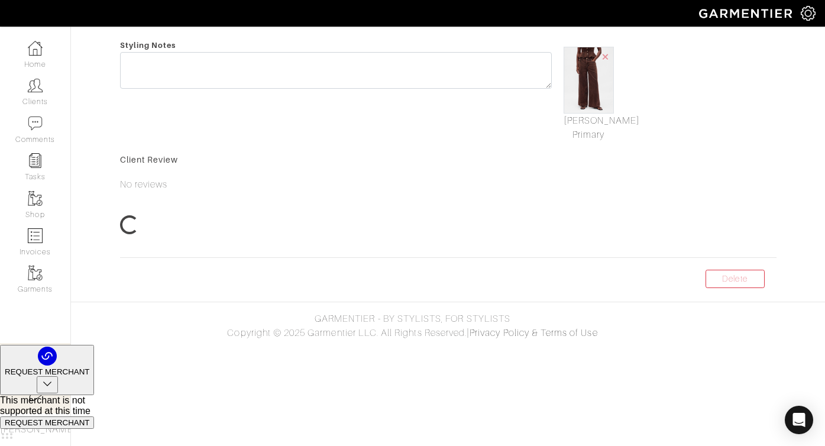
scroll to position [44, 0]
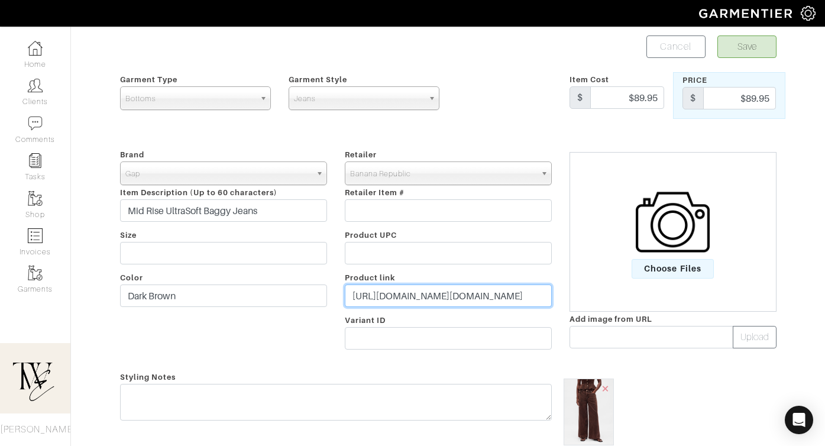
click at [437, 291] on input "https://www.gap.com/browse/product.do?pid=815620002&vid=1#pdp-page-content" at bounding box center [448, 296] width 207 height 22
paste input "go.shopmy.us/p-25292461"
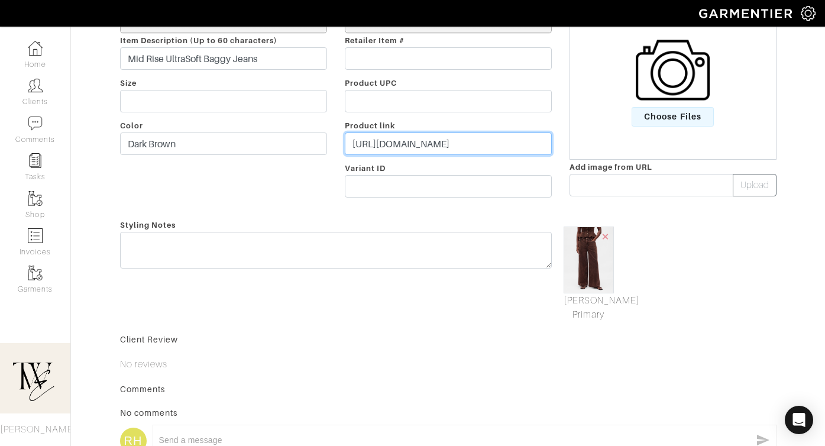
type input "https://go.shopmy.us/p-25292461"
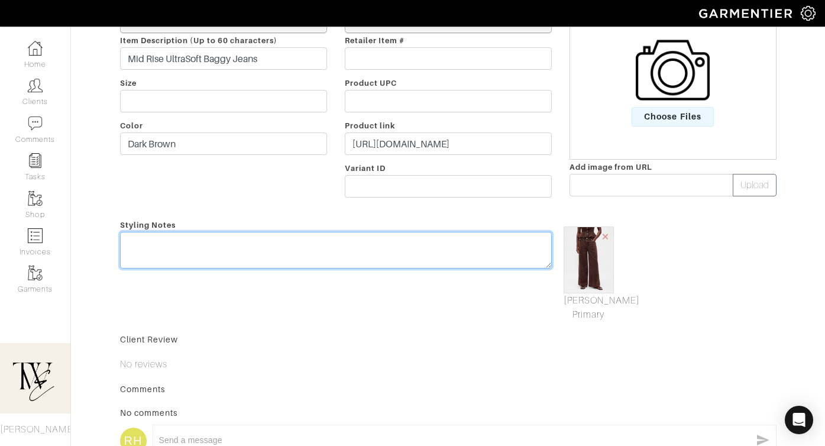
click at [435, 233] on div "Styling Notes" at bounding box center [336, 270] width 450 height 104
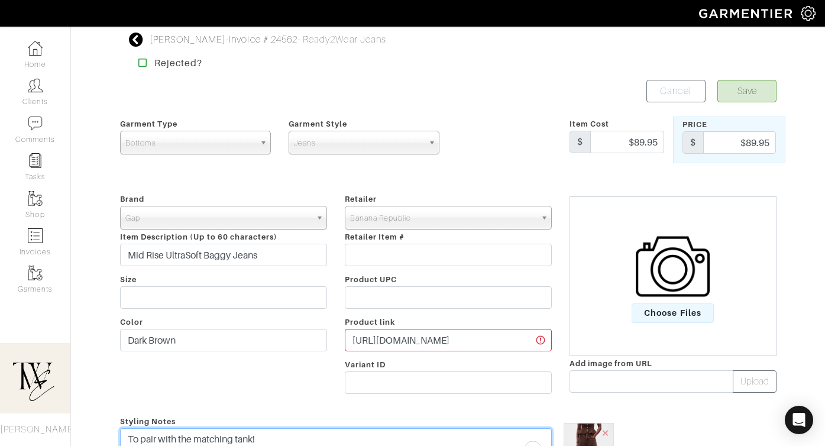
type textarea "To pair with the matching tank!"
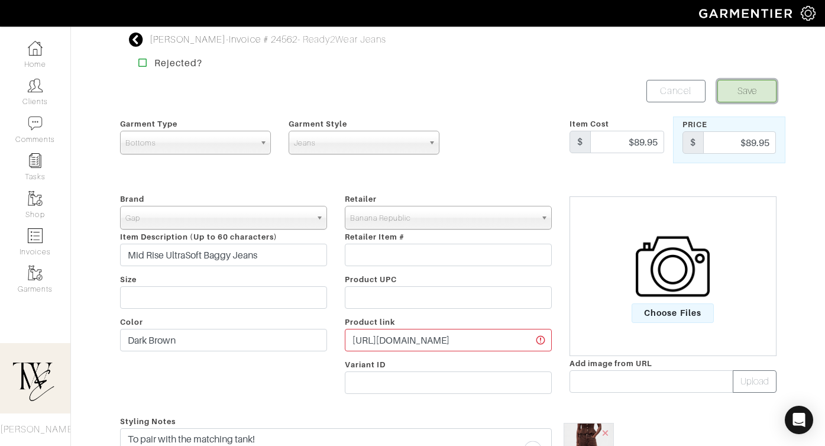
click at [737, 95] on button "Save" at bounding box center [747, 91] width 59 height 22
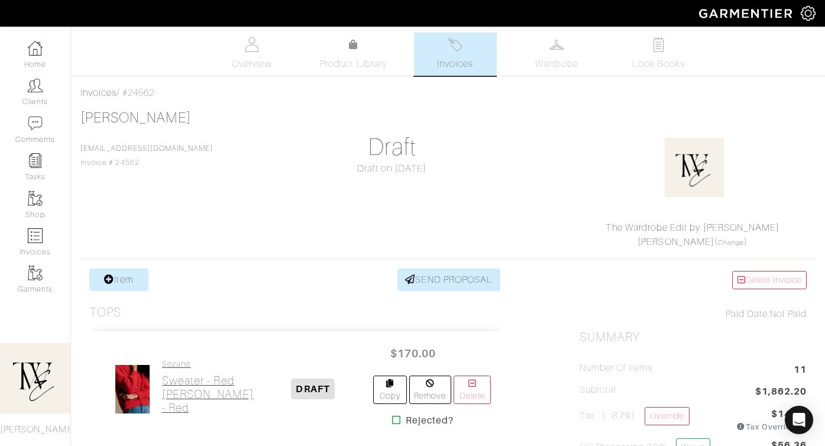
click at [186, 374] on h2 "Sweater - Red Emile Cardigan - Red" at bounding box center [208, 394] width 92 height 41
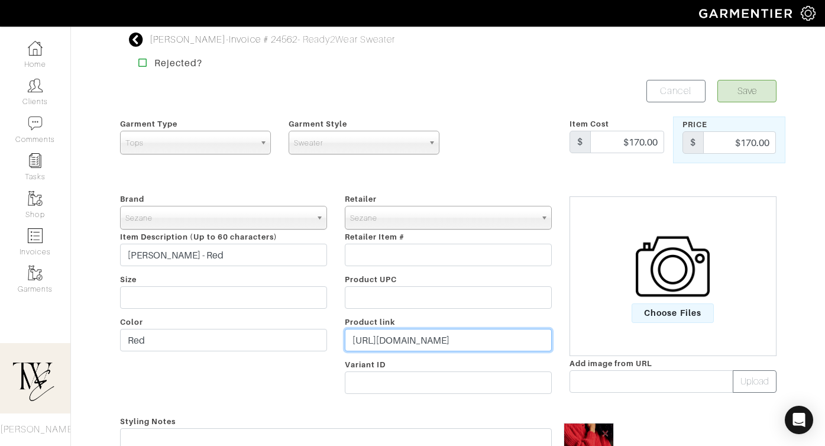
click at [434, 332] on input "https://www.sezane.com/us-en/product/emile-cardigan/red?sv_campaign_id=740219&s…" at bounding box center [448, 340] width 207 height 22
paste input "go.shopmy.us/p-25292584"
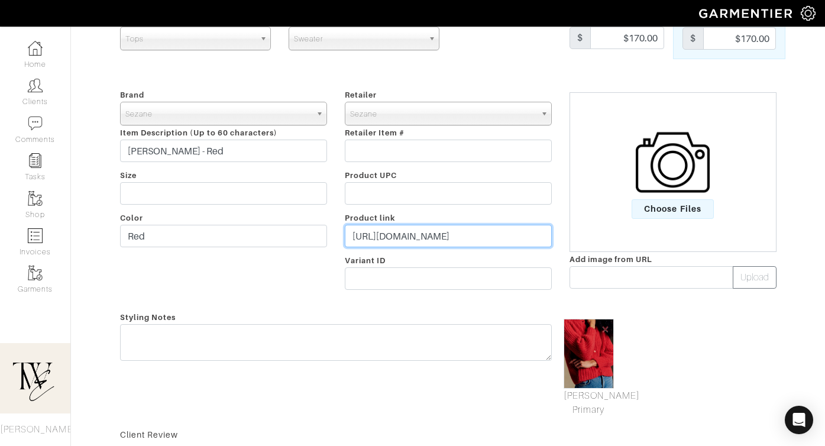
scroll to position [138, 0]
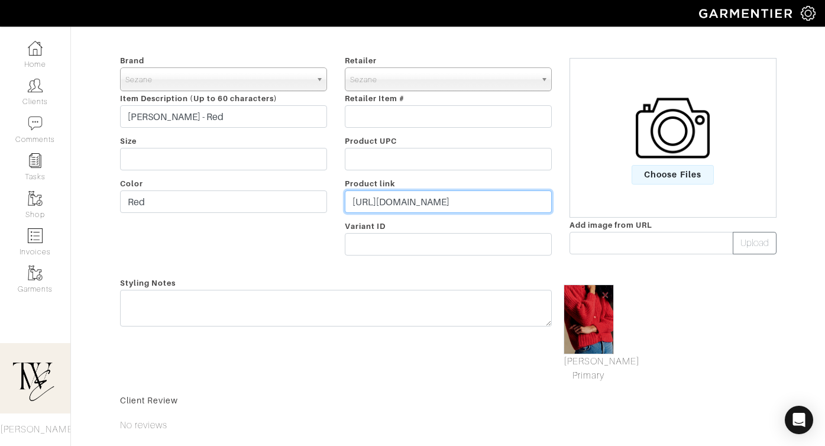
type input "https://go.shopmy.us/p-25292584"
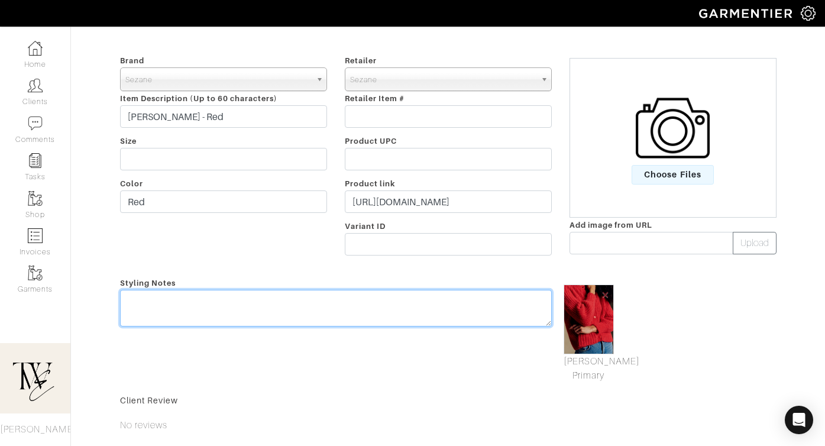
click at [415, 304] on textarea at bounding box center [336, 308] width 432 height 37
type textarea "l"
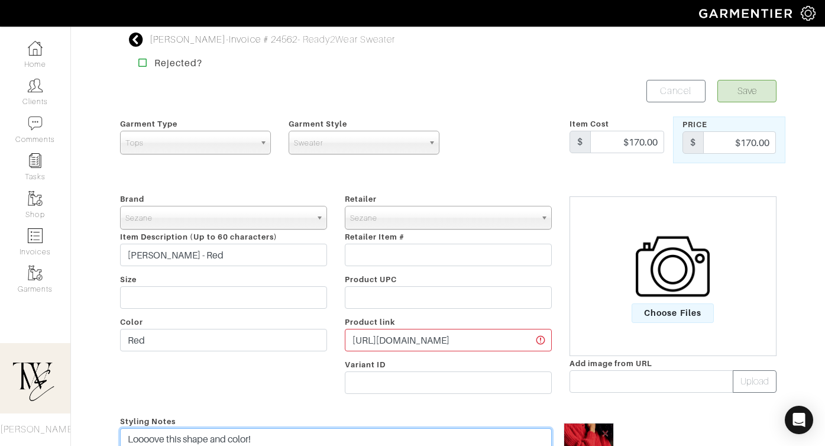
type textarea "Loooove this shape and color!"
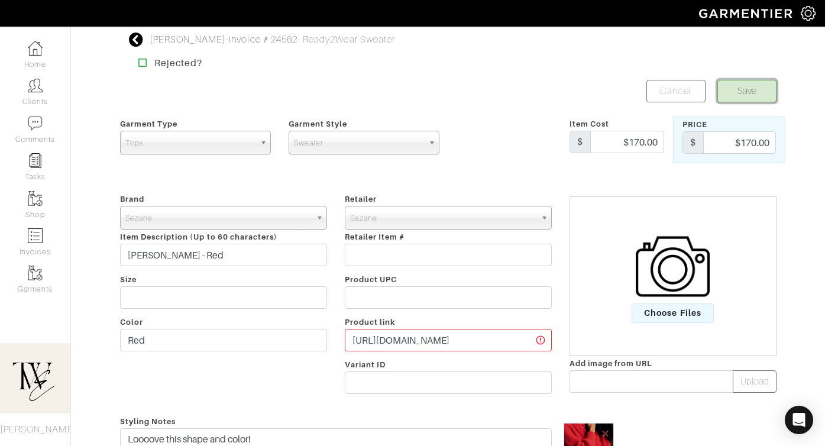
click at [742, 96] on button "Save" at bounding box center [747, 91] width 59 height 22
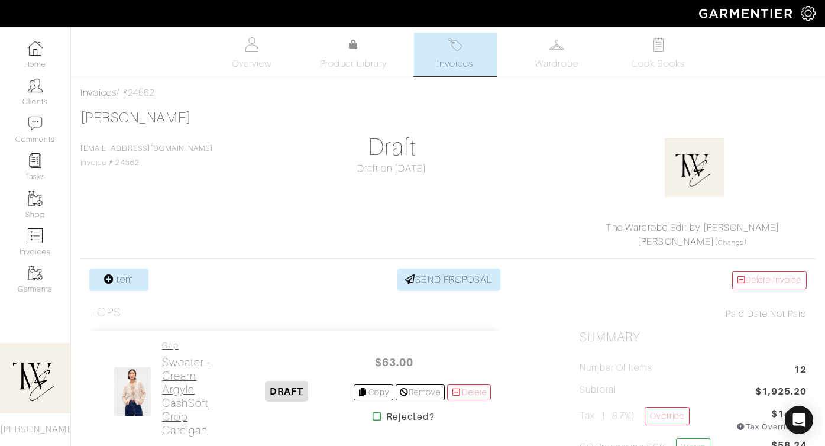
click at [189, 365] on h2 "Sweater - Cream Argyle CashSoft Crop Cardigan" at bounding box center [190, 397] width 57 height 82
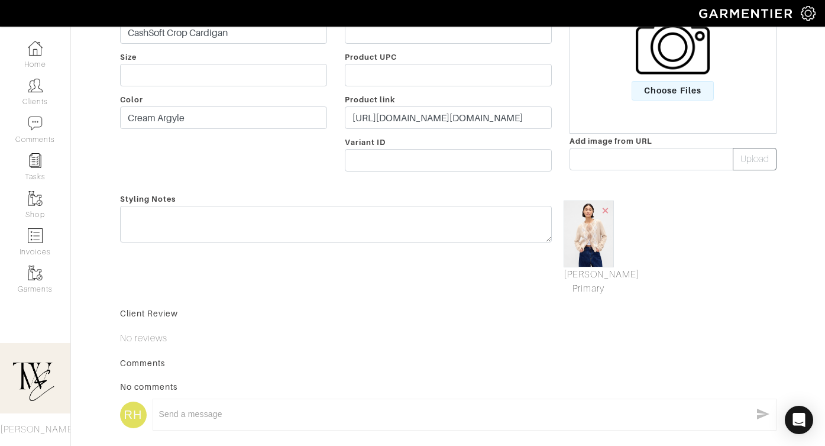
scroll to position [230, 0]
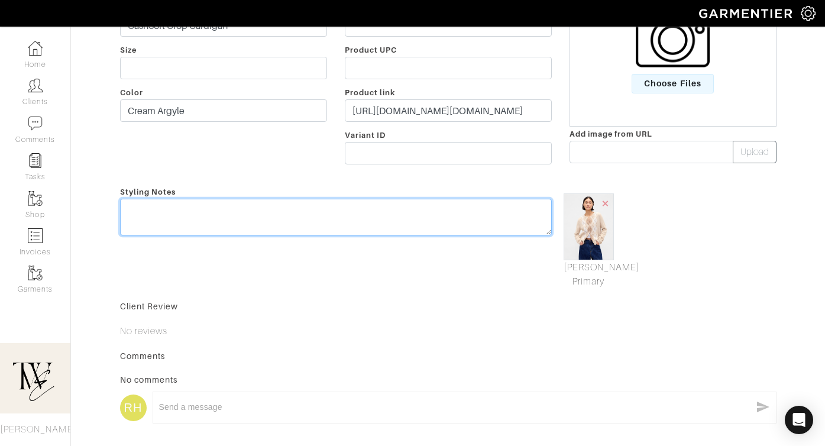
click at [305, 216] on textarea at bounding box center [336, 217] width 432 height 37
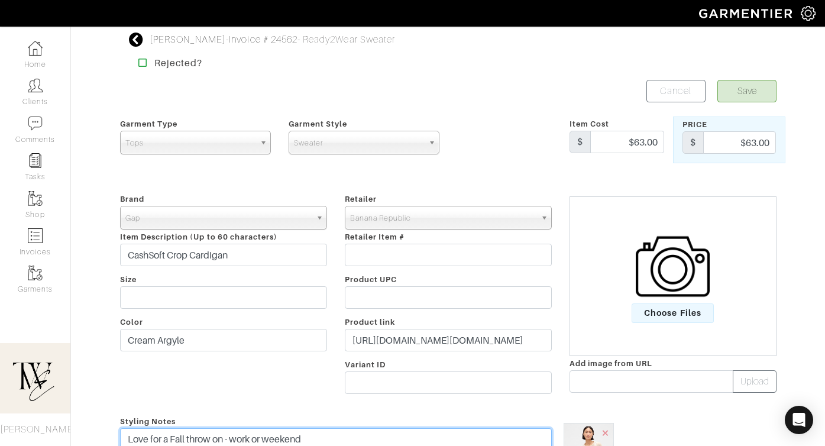
type textarea "Love for a Fall throw on - work or weekend"
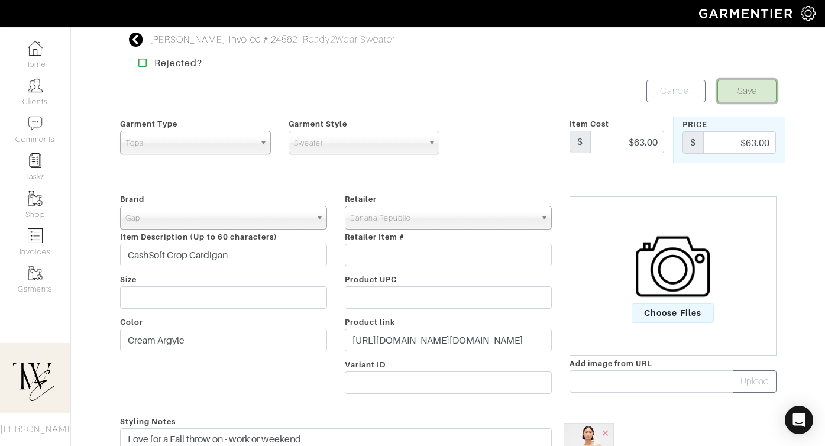
click at [748, 91] on button "Save" at bounding box center [747, 91] width 59 height 22
